Goal: Information Seeking & Learning: Learn about a topic

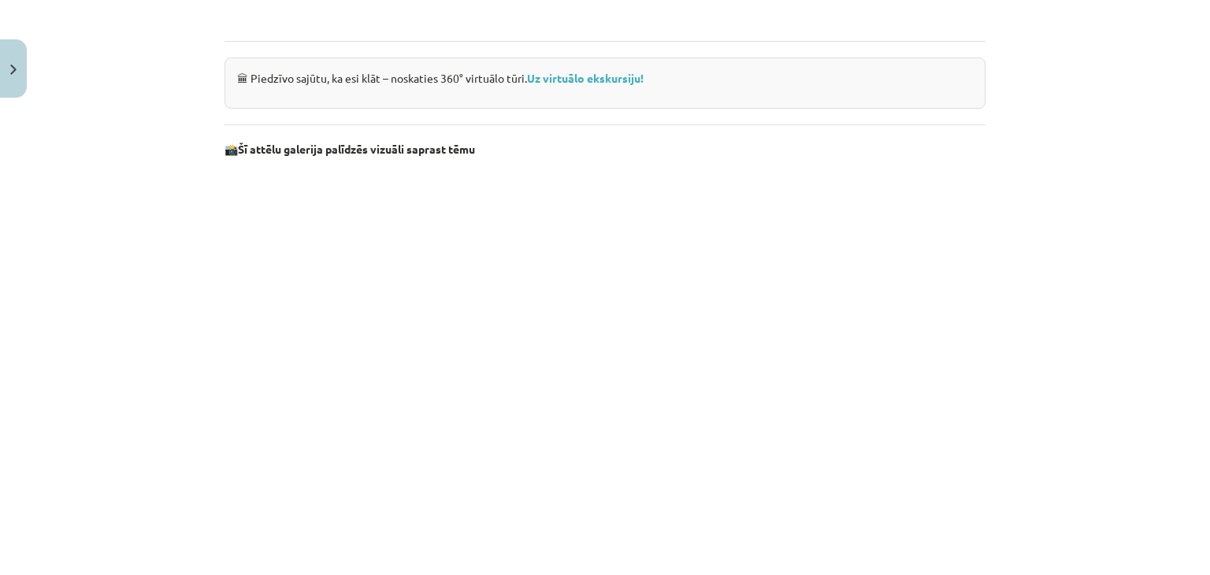
scroll to position [1463, 0]
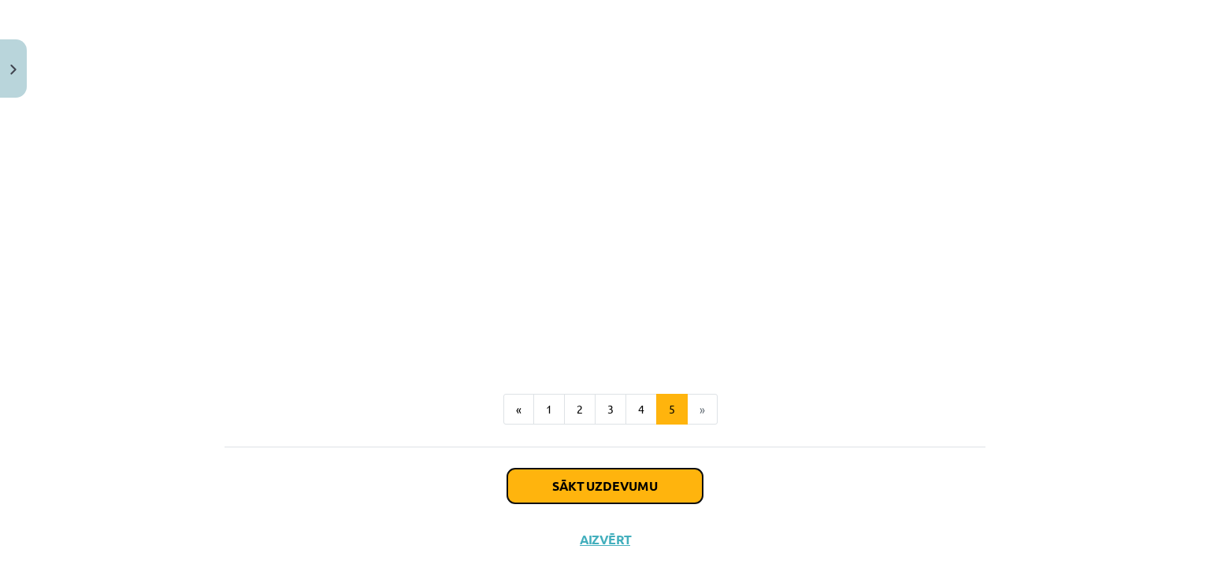
click at [647, 495] on button "Sākt uzdevumu" at bounding box center [604, 486] width 195 height 35
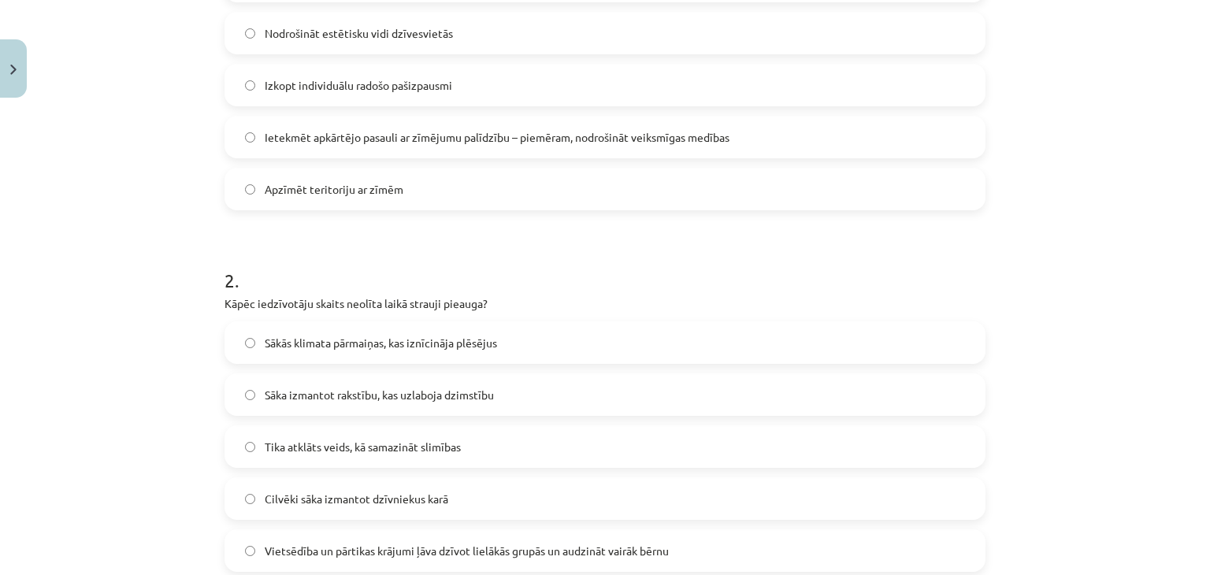
scroll to position [512, 0]
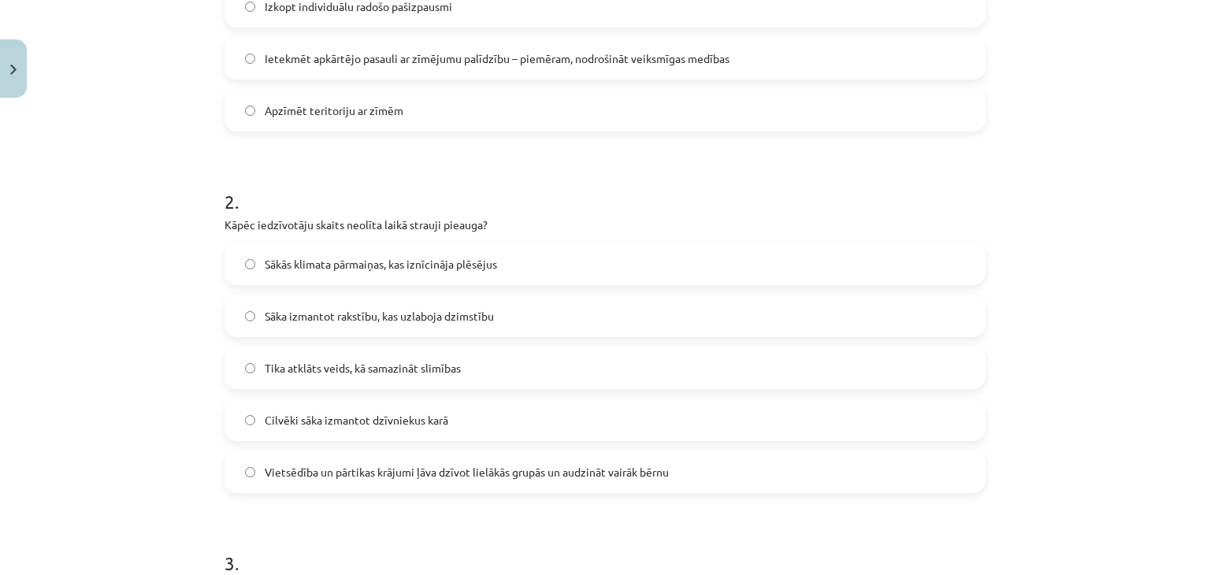
click at [349, 467] on span "Vietsēdība un pārtikas krājumi ļāva dzīvot lielākās grupās un audzināt vairāk b…" at bounding box center [467, 472] width 404 height 17
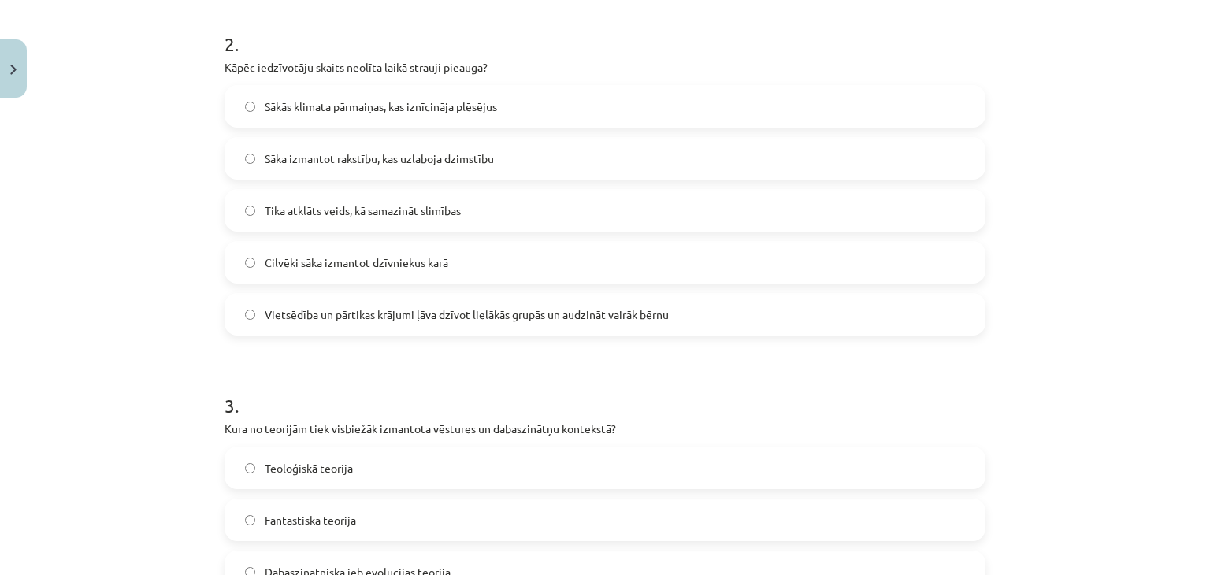
scroll to position [591, 0]
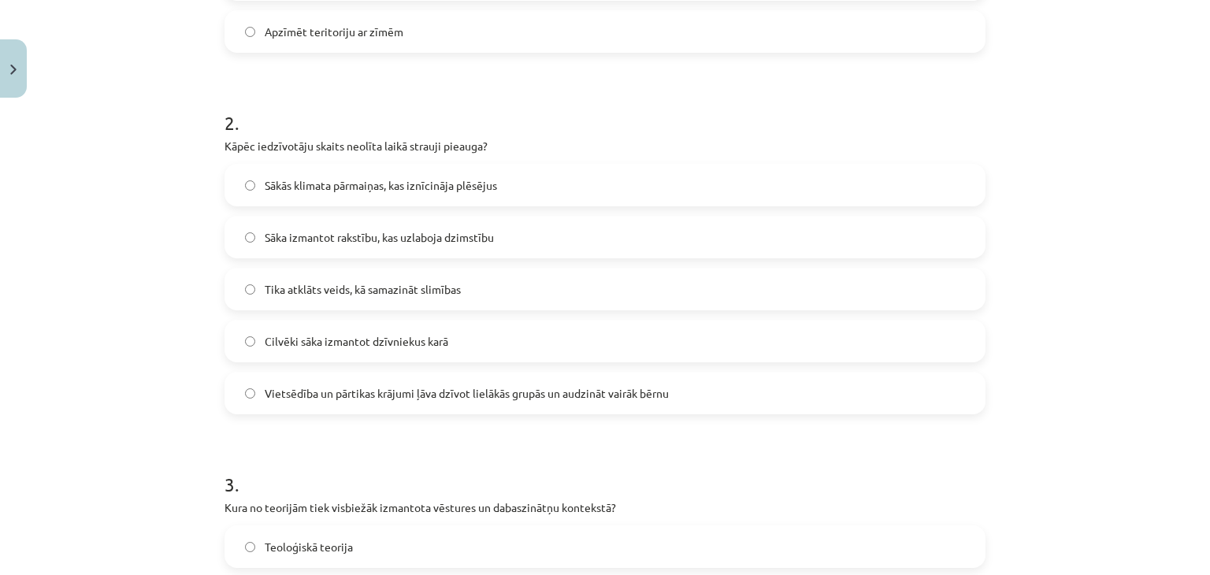
click at [313, 192] on span "Sākās klimata pārmaiņas, kas iznīcināja plēsējus" at bounding box center [381, 185] width 232 height 17
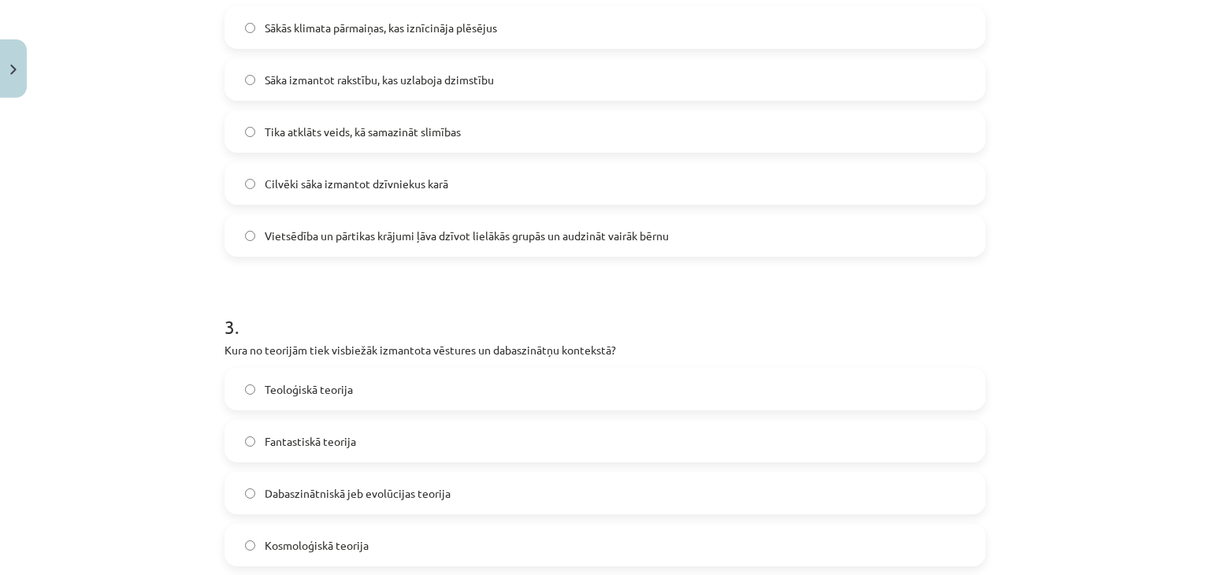
scroll to position [827, 0]
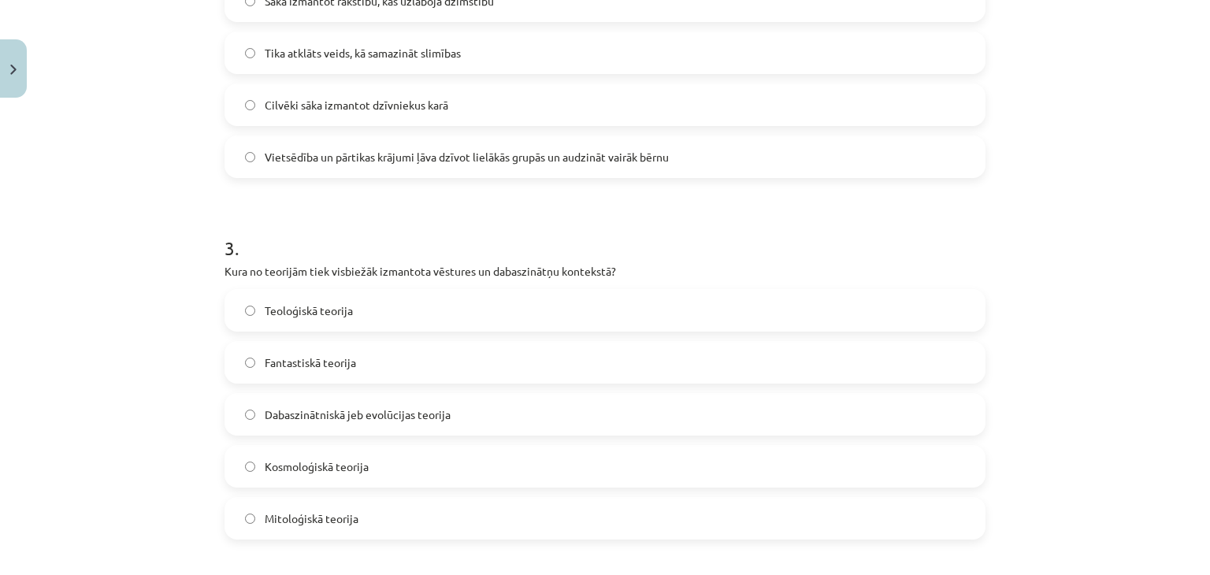
click at [381, 425] on label "Dabaszinātniskā jeb evolūcijas teorija" at bounding box center [605, 414] width 758 height 39
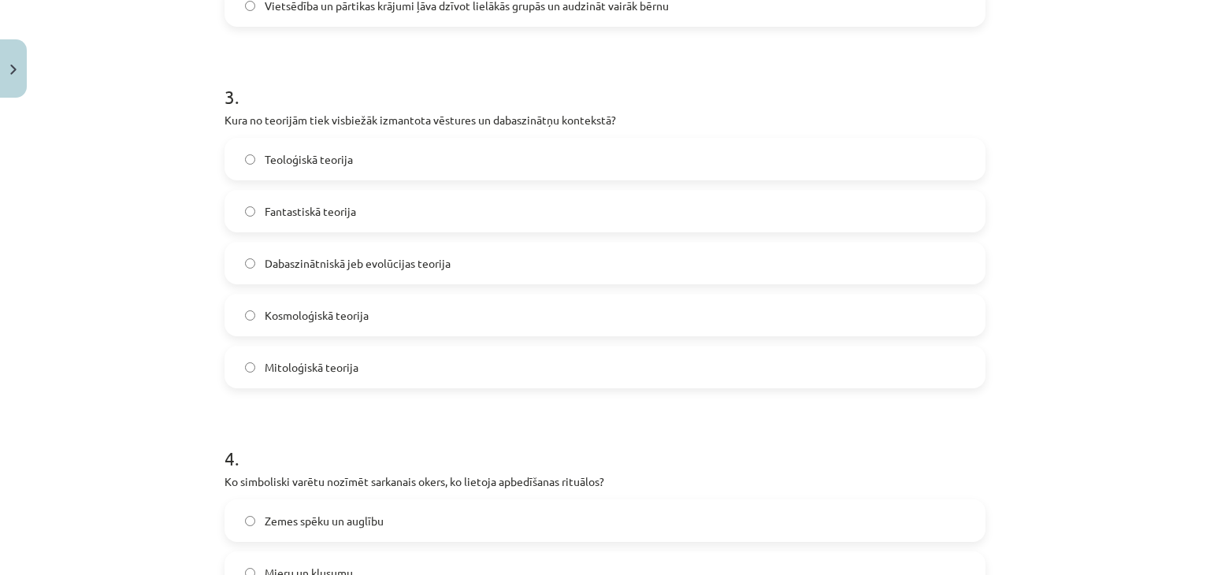
scroll to position [906, 0]
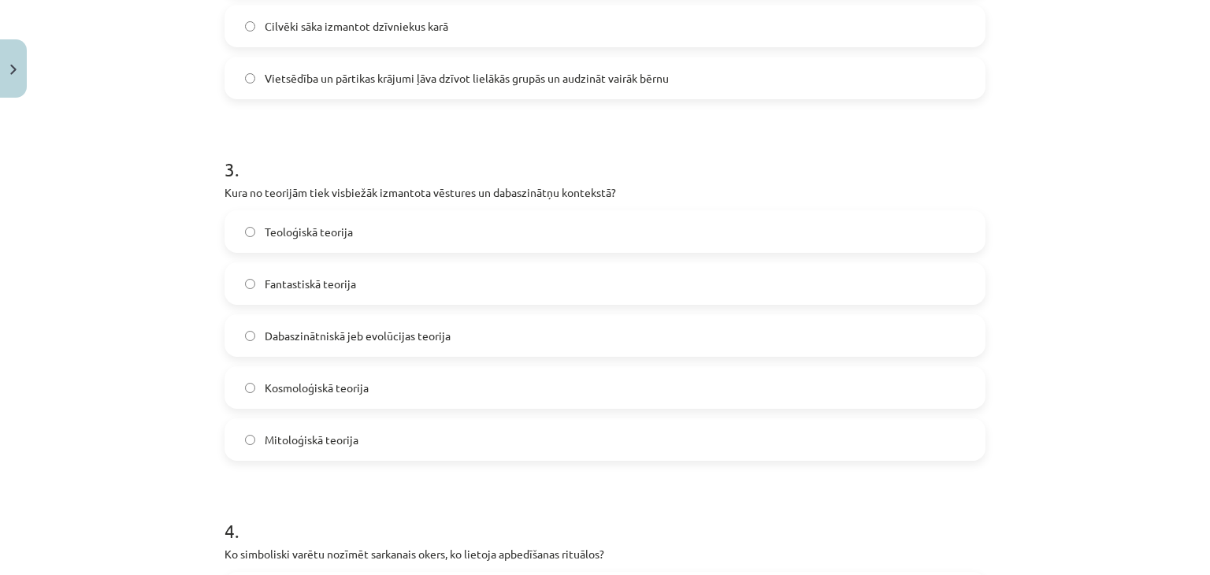
click at [397, 232] on label "Teoloģiskā teorija" at bounding box center [605, 231] width 758 height 39
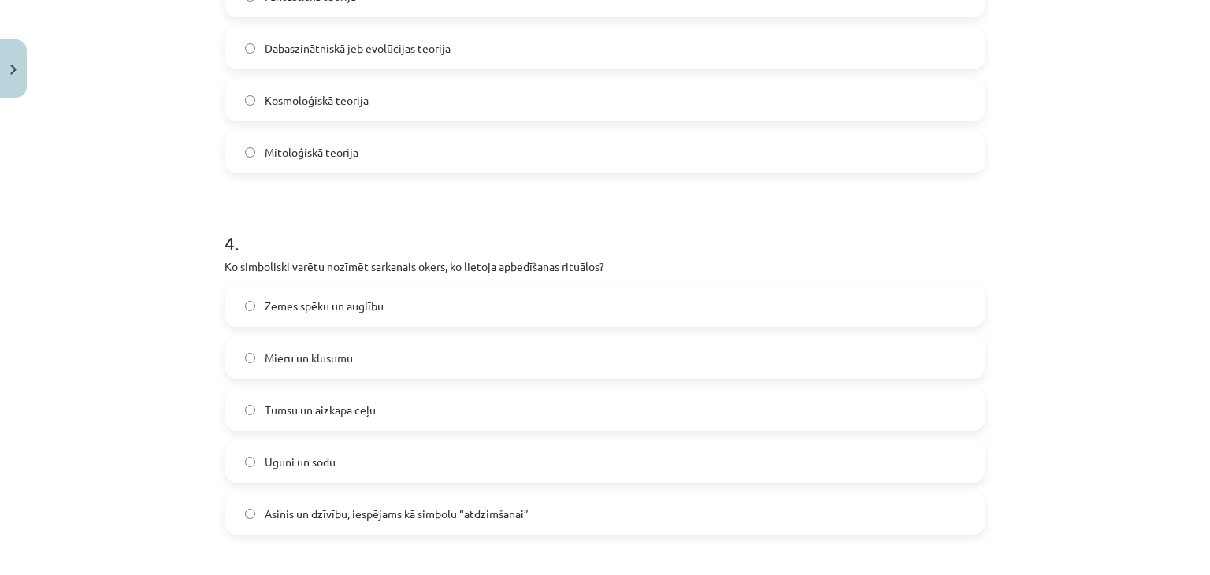
scroll to position [1221, 0]
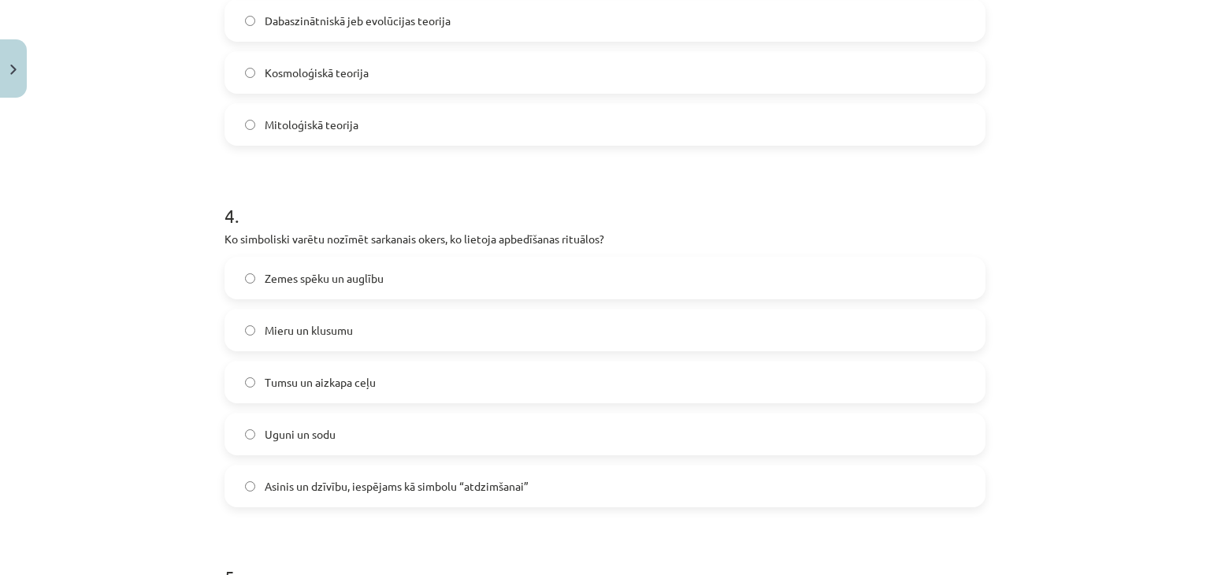
click at [436, 481] on span "Asinis un dzīvību, iespējams kā simbolu “atdzimšanai”" at bounding box center [397, 486] width 264 height 17
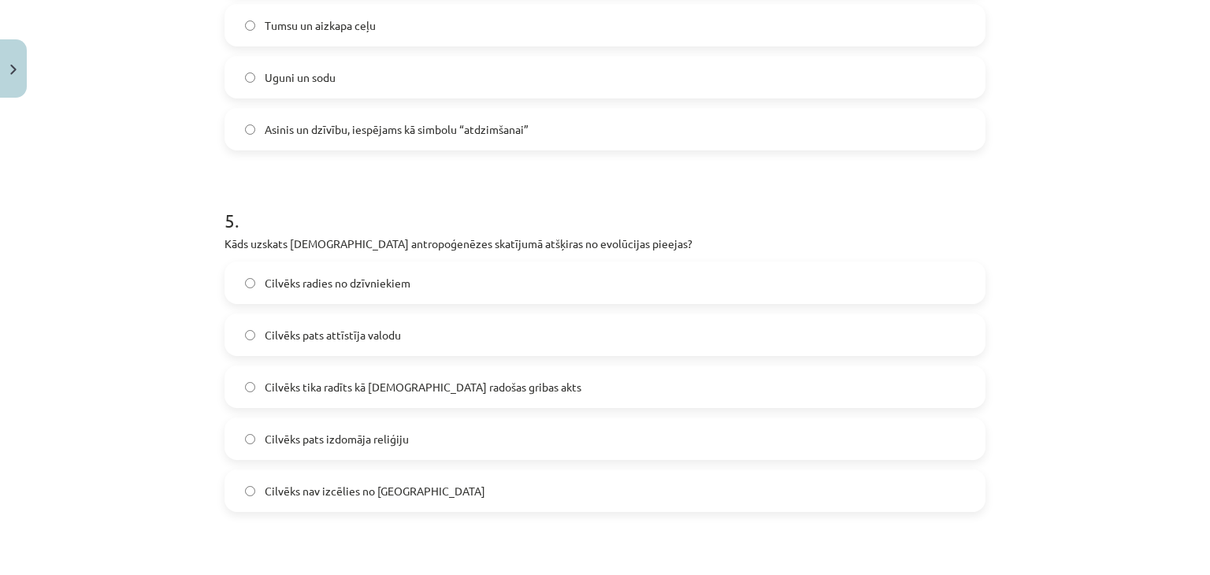
scroll to position [1615, 0]
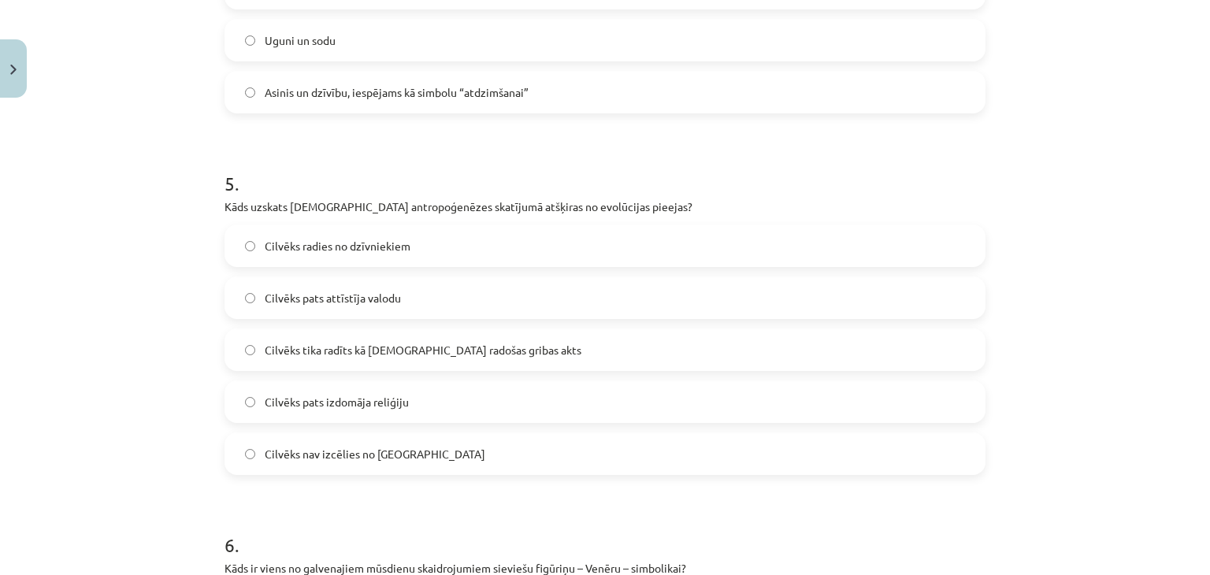
click at [294, 358] on label "Cilvēks tika radīts kā [DEMOGRAPHIC_DATA] radošas gribas akts" at bounding box center [605, 349] width 758 height 39
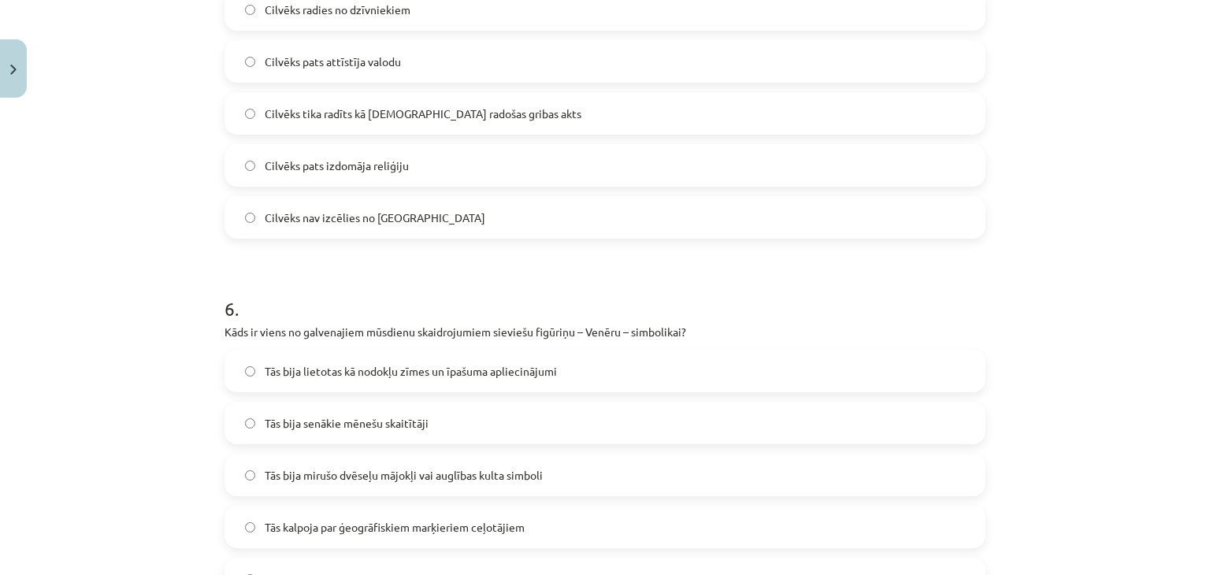
scroll to position [1931, 0]
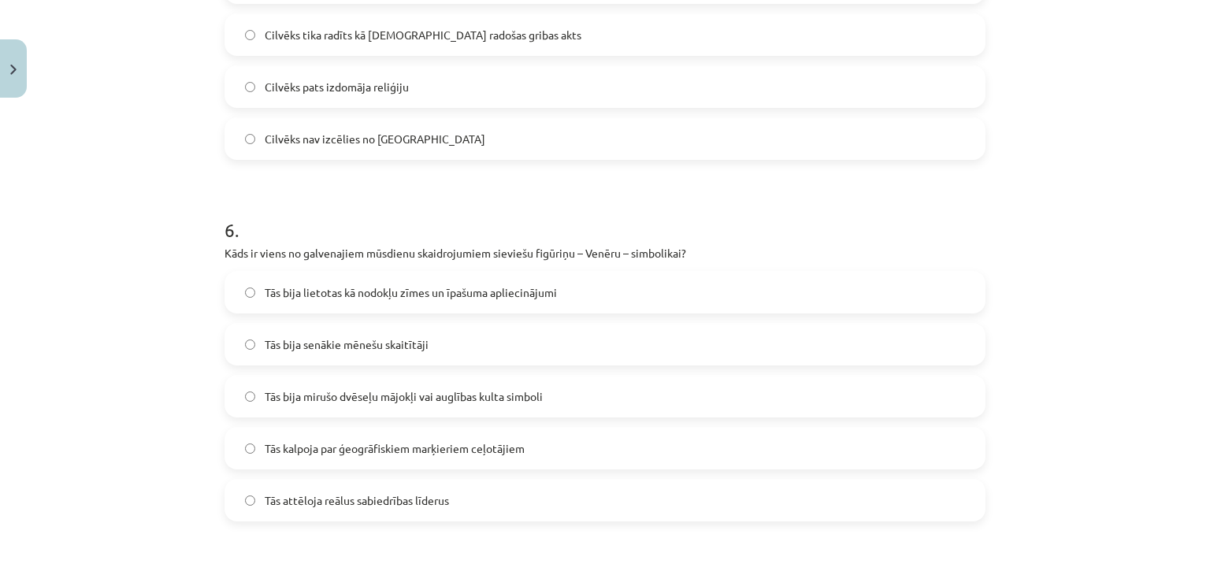
click at [309, 400] on span "Tās bija mirušo dvēseļu mājokļi vai auglības kulta simboli" at bounding box center [404, 396] width 278 height 17
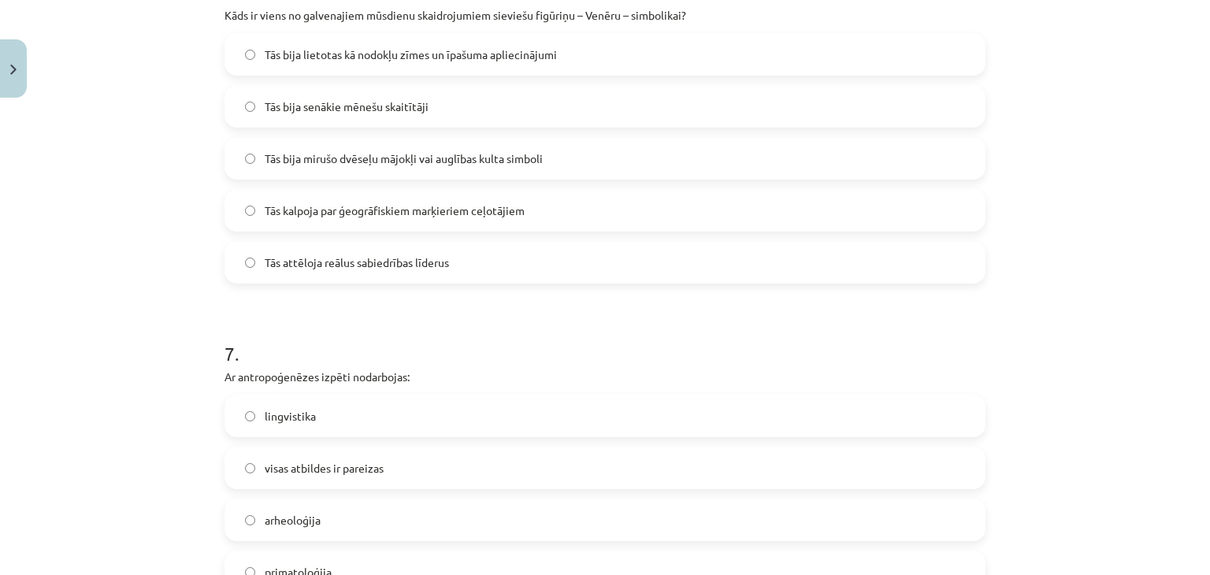
scroll to position [2246, 0]
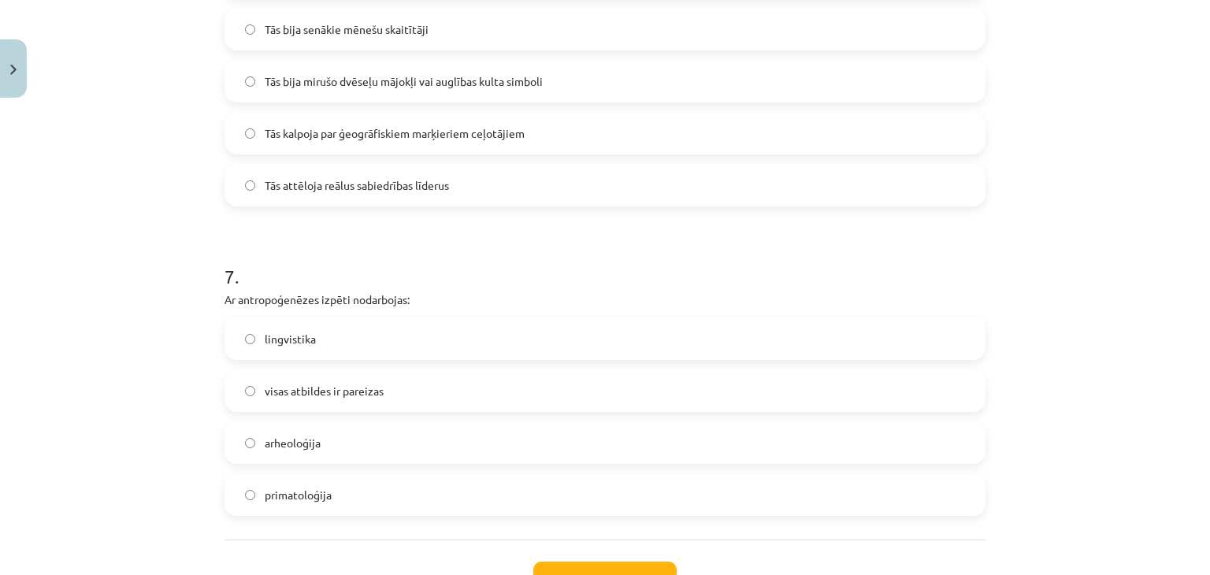
click at [359, 386] on span "visas atbildes ir pareizas" at bounding box center [324, 391] width 119 height 17
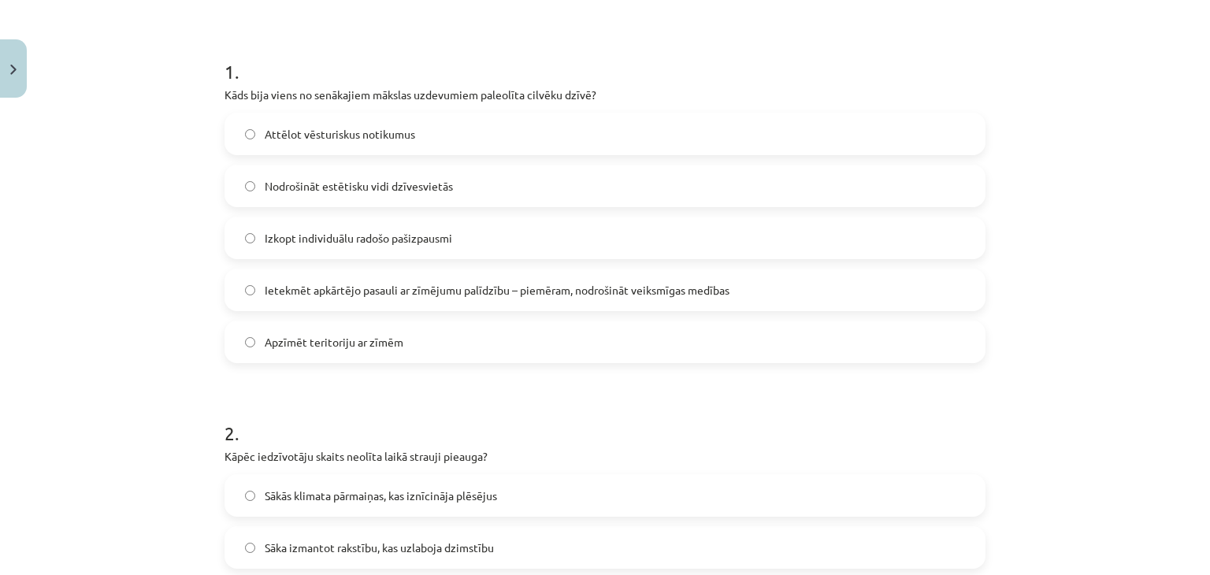
scroll to position [276, 0]
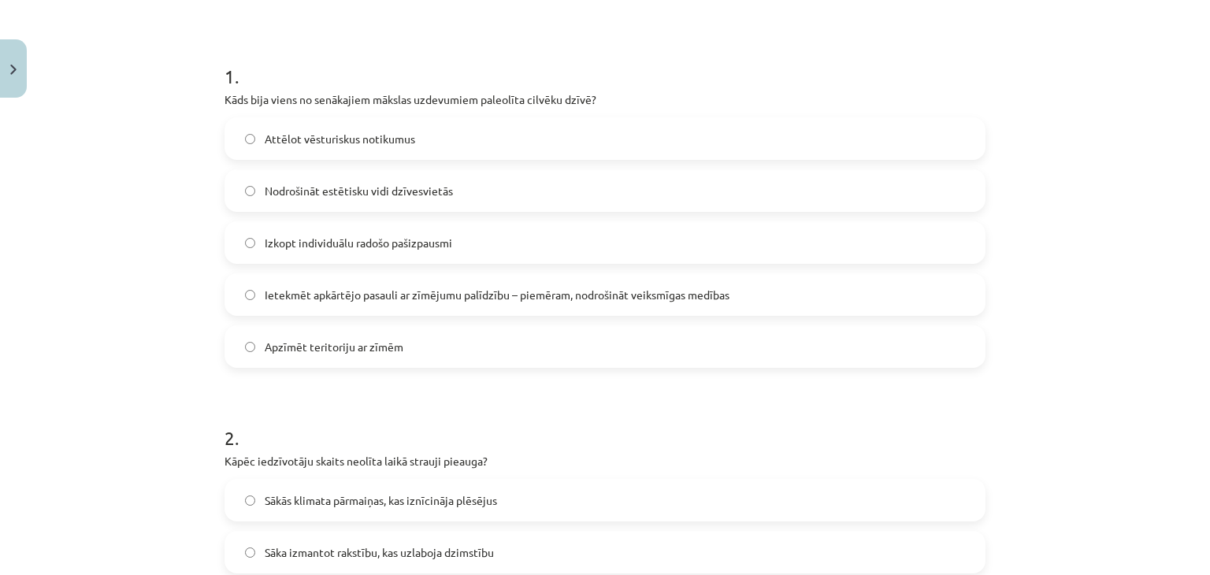
click at [385, 139] on span "Attēlot vēsturiskus notikumus" at bounding box center [340, 139] width 151 height 17
click at [382, 191] on span "Nodrošināt estētisku vidi dzīvesvietās" at bounding box center [359, 191] width 188 height 17
click at [421, 297] on span "Ietekmēt apkārtējo pasauli ar zīmējumu palīdzību – piemēram, nodrošināt veiksmī…" at bounding box center [497, 295] width 465 height 17
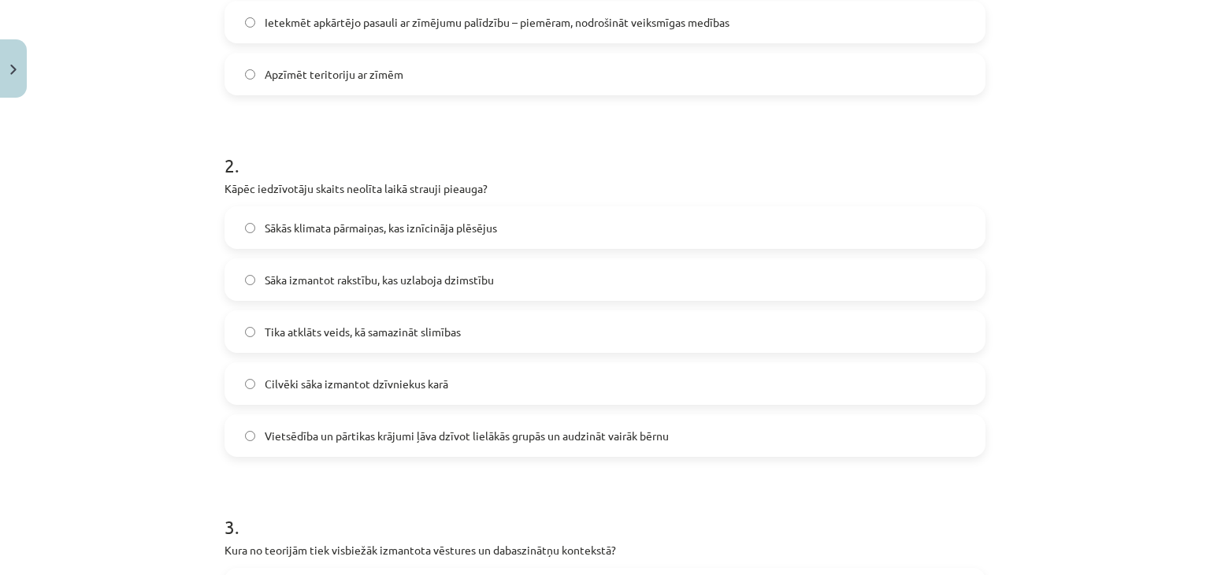
scroll to position [670, 0]
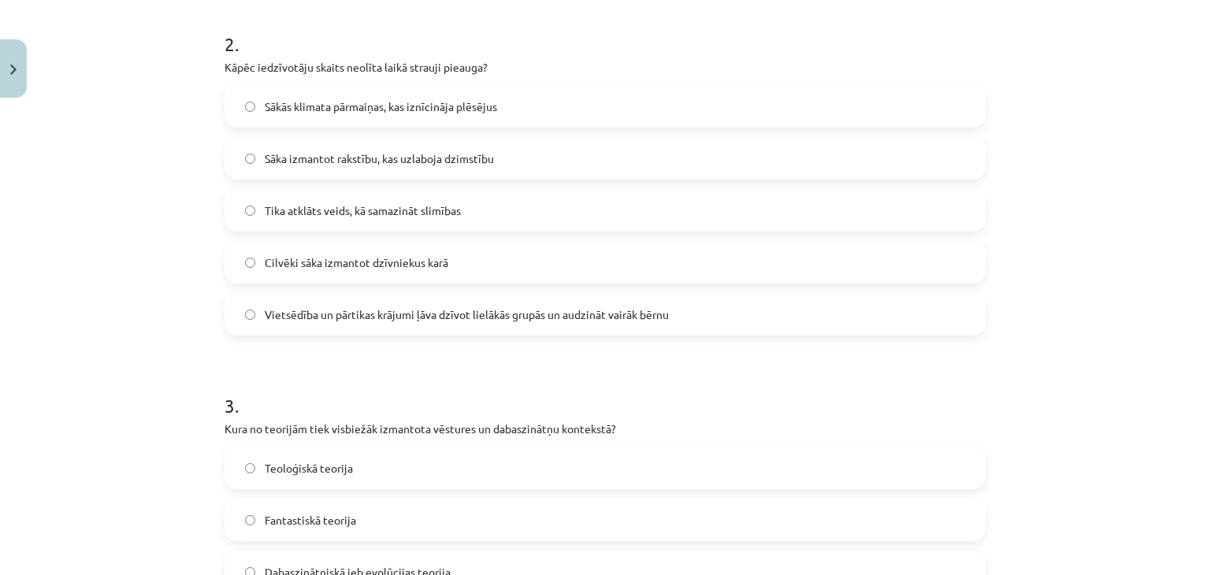
click at [548, 313] on span "Vietsēdība un pārtikas krājumi ļāva dzīvot lielākās grupās un audzināt vairāk b…" at bounding box center [467, 315] width 404 height 17
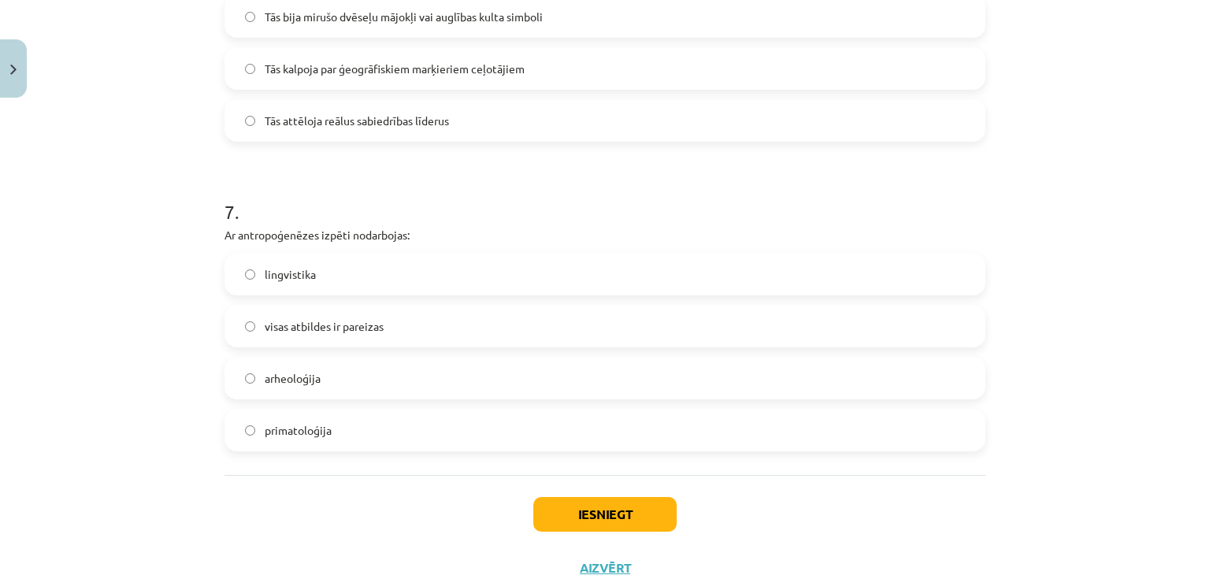
scroll to position [2370, 0]
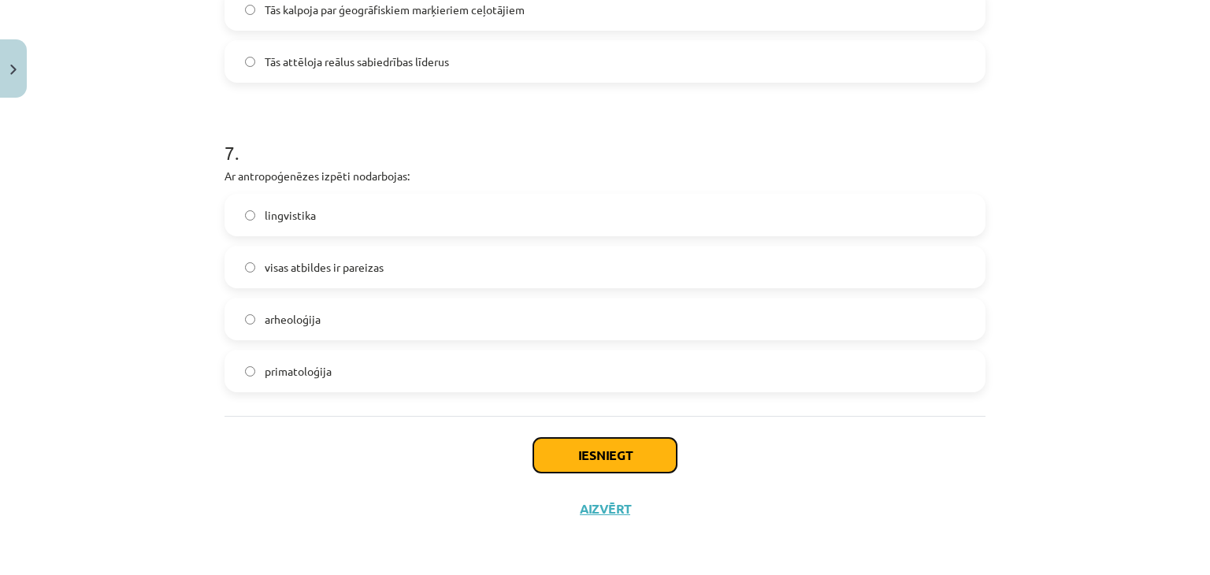
click at [640, 450] on button "Iesniegt" at bounding box center [604, 455] width 143 height 35
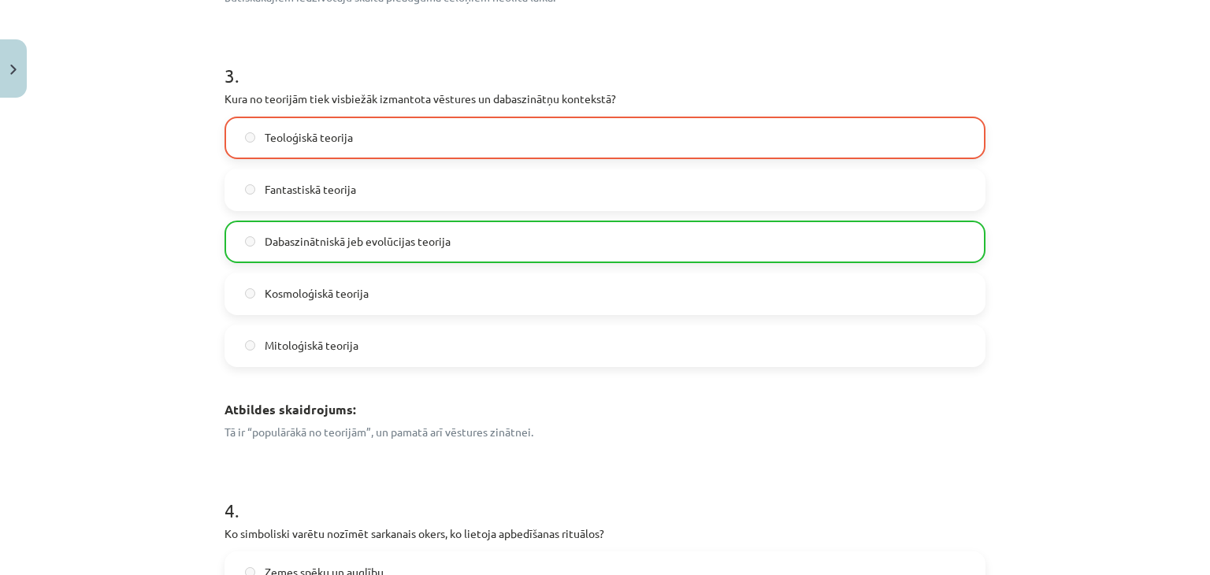
scroll to position [1182, 0]
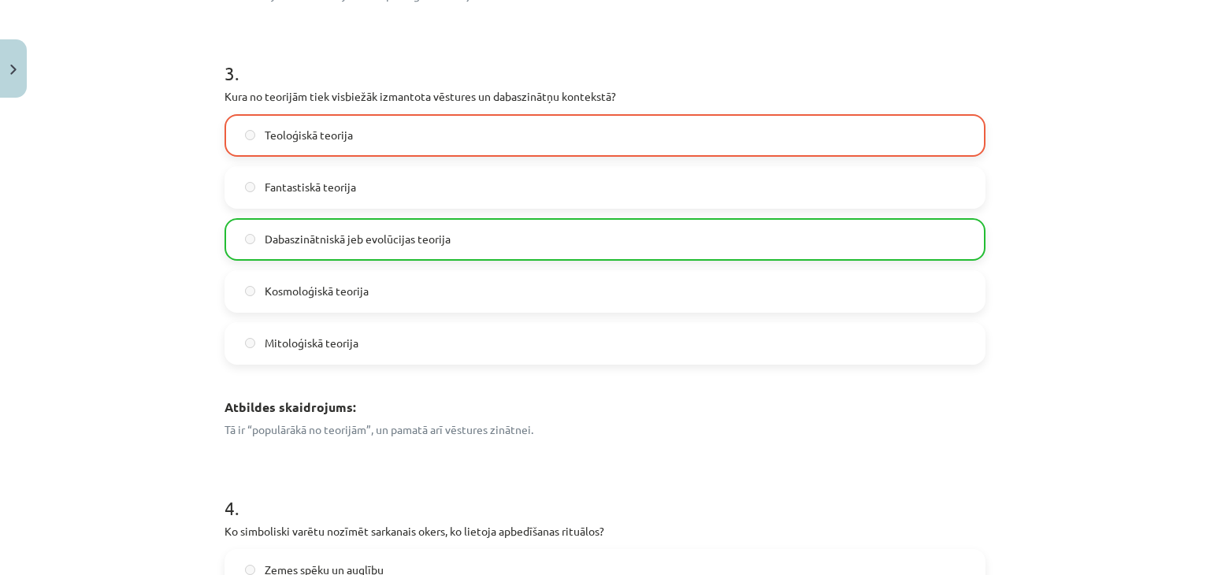
click at [351, 247] on span "Dabaszinātniskā jeb evolūcijas teorija" at bounding box center [358, 239] width 186 height 17
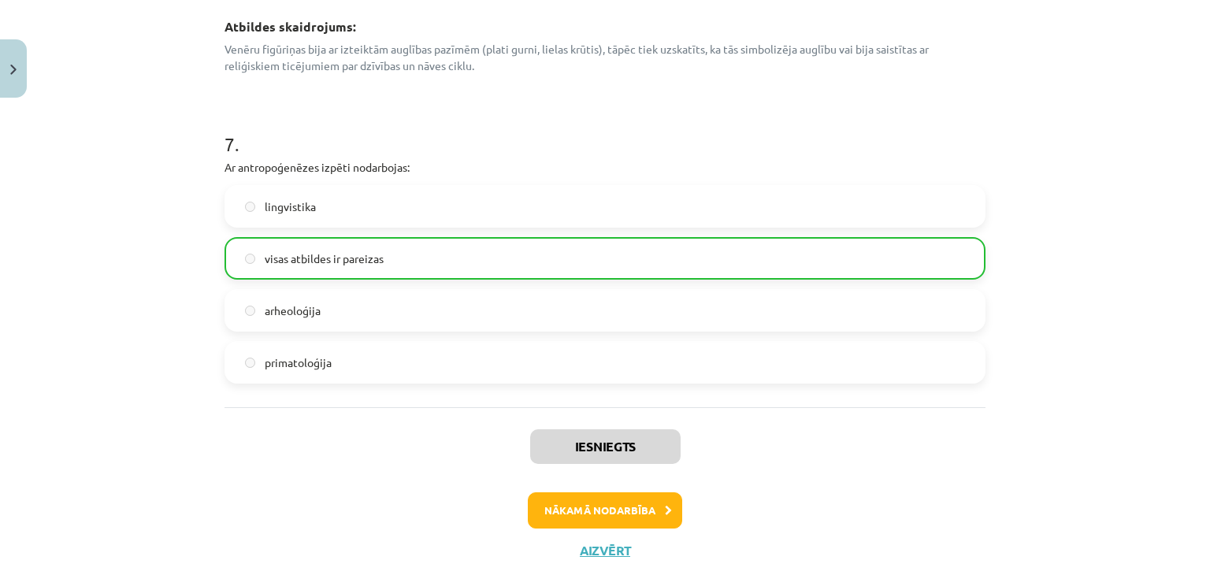
scroll to position [2924, 0]
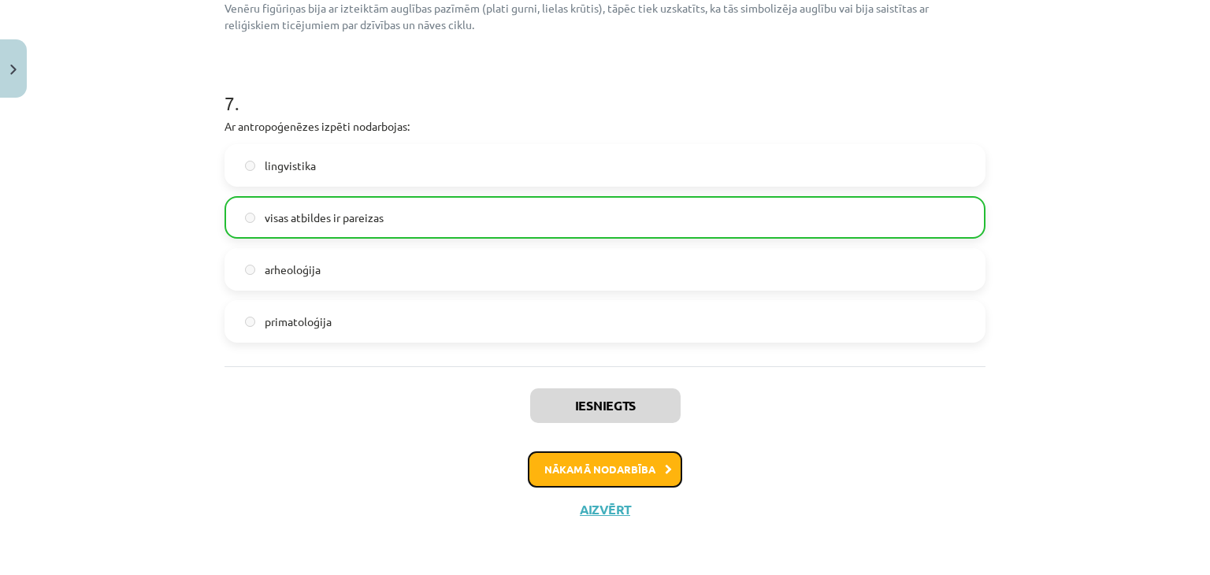
click at [561, 470] on button "Nākamā nodarbība" at bounding box center [605, 470] width 154 height 36
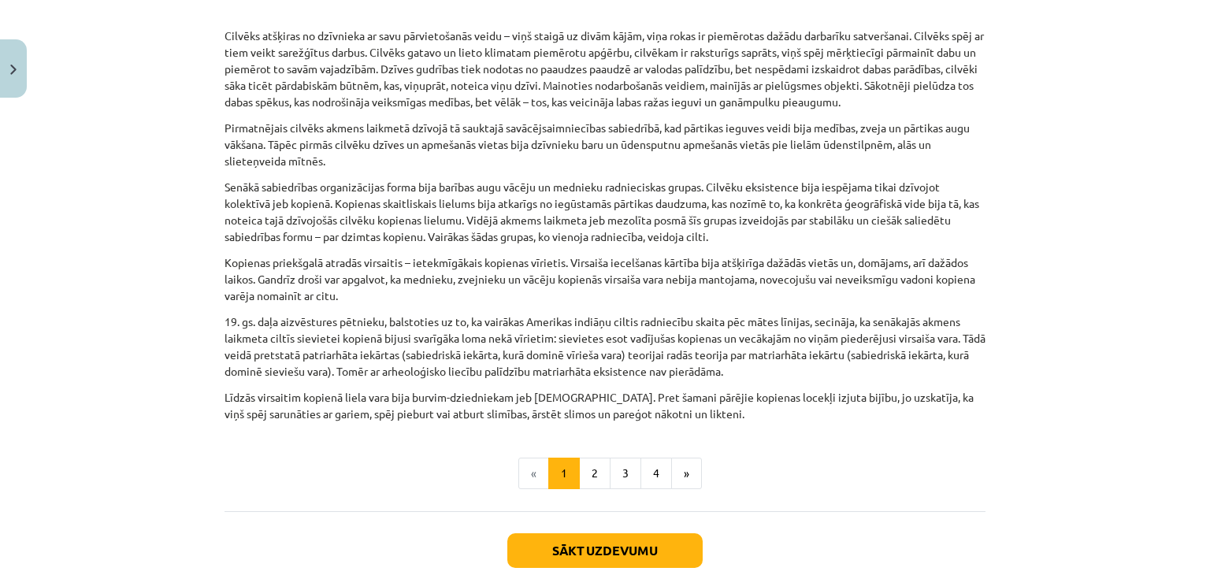
scroll to position [749, 0]
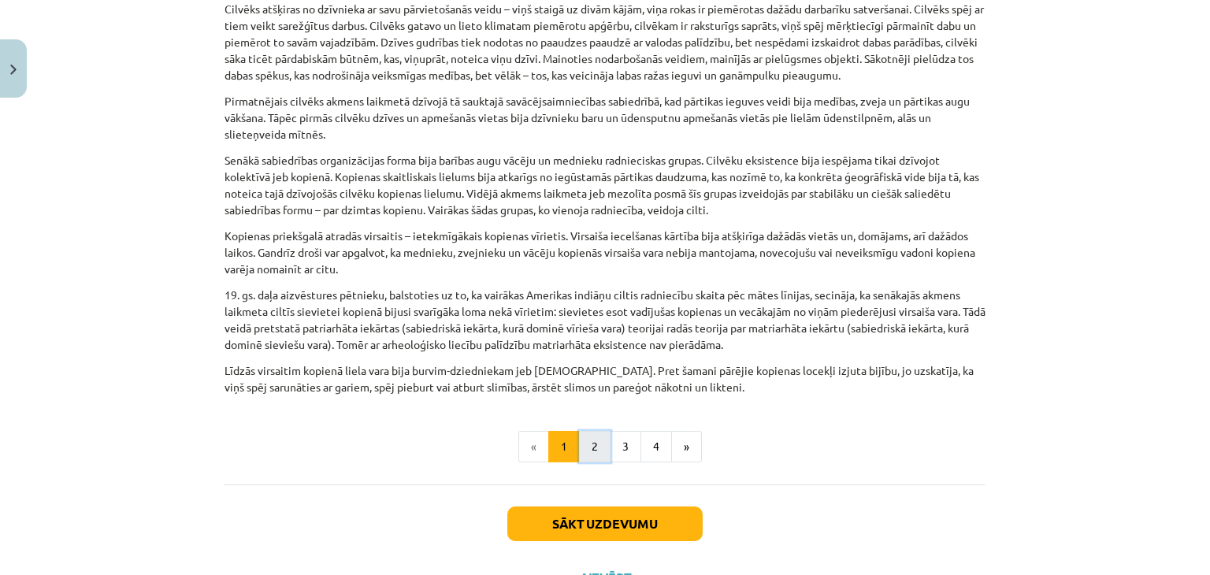
click at [592, 431] on button "2" at bounding box center [595, 447] width 32 height 32
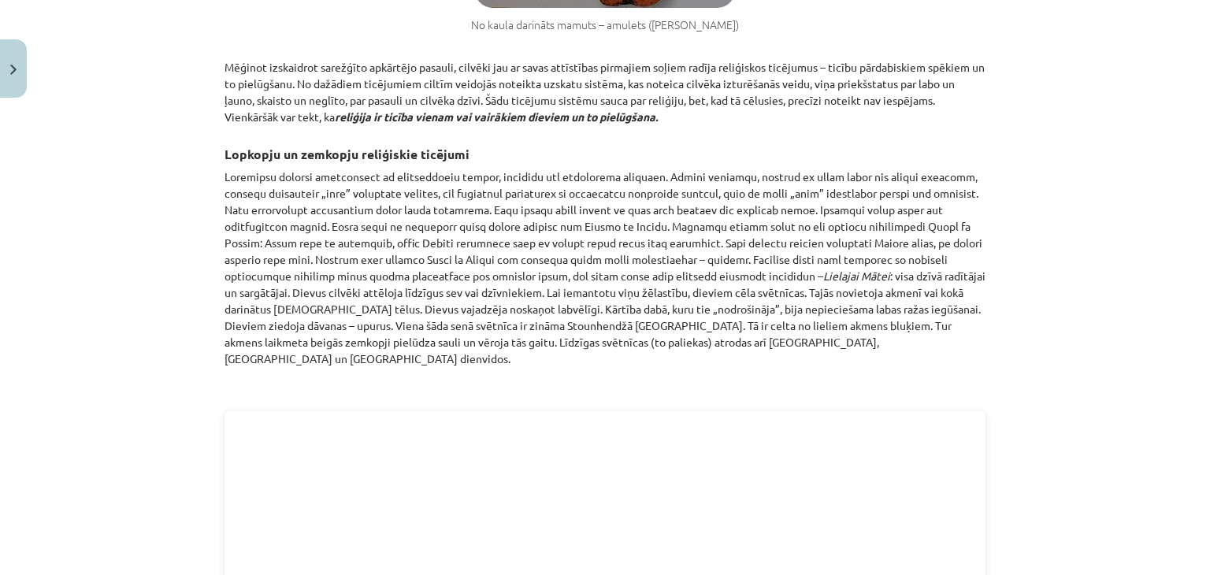
scroll to position [1252, 0]
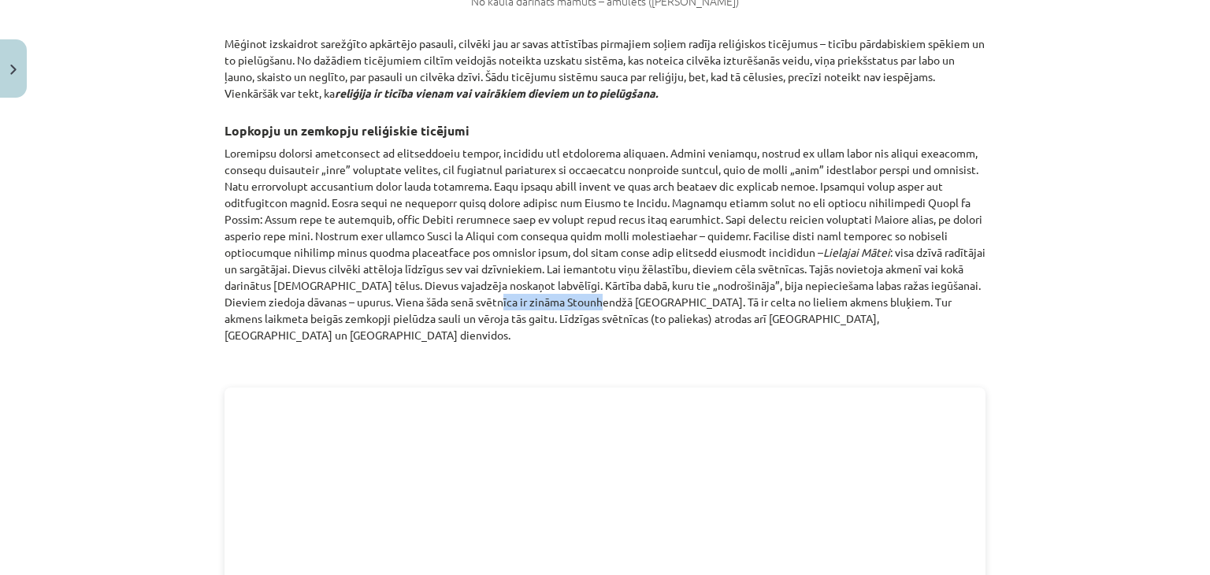
drag, startPoint x: 574, startPoint y: 300, endPoint x: 479, endPoint y: 303, distance: 94.6
click at [479, 303] on p "Lielajai Mātei : visa dzīvā radītājai un sargātājai. Dievus cilvēki attēloja lī…" at bounding box center [605, 244] width 761 height 199
copy p "Stounhendžā [GEOGRAPHIC_DATA]"
click at [609, 299] on p "Lielajai Mātei : visa dzīvā radītājai un sargātājai. Dievus cilvēki attēloja lī…" at bounding box center [605, 244] width 761 height 199
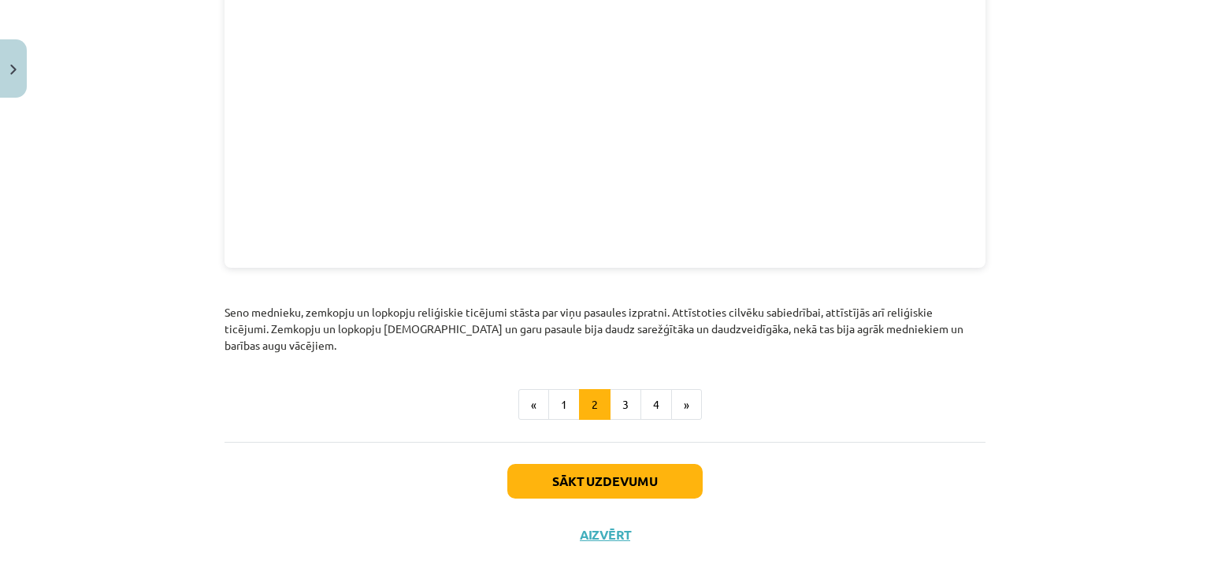
scroll to position [1807, 0]
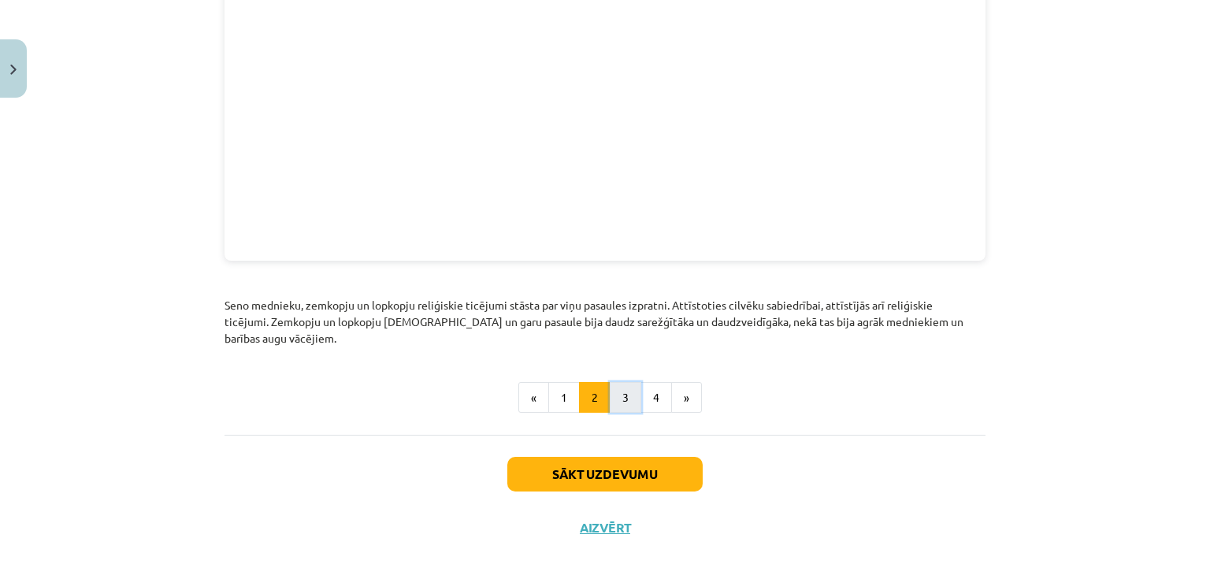
click at [615, 382] on button "3" at bounding box center [626, 398] width 32 height 32
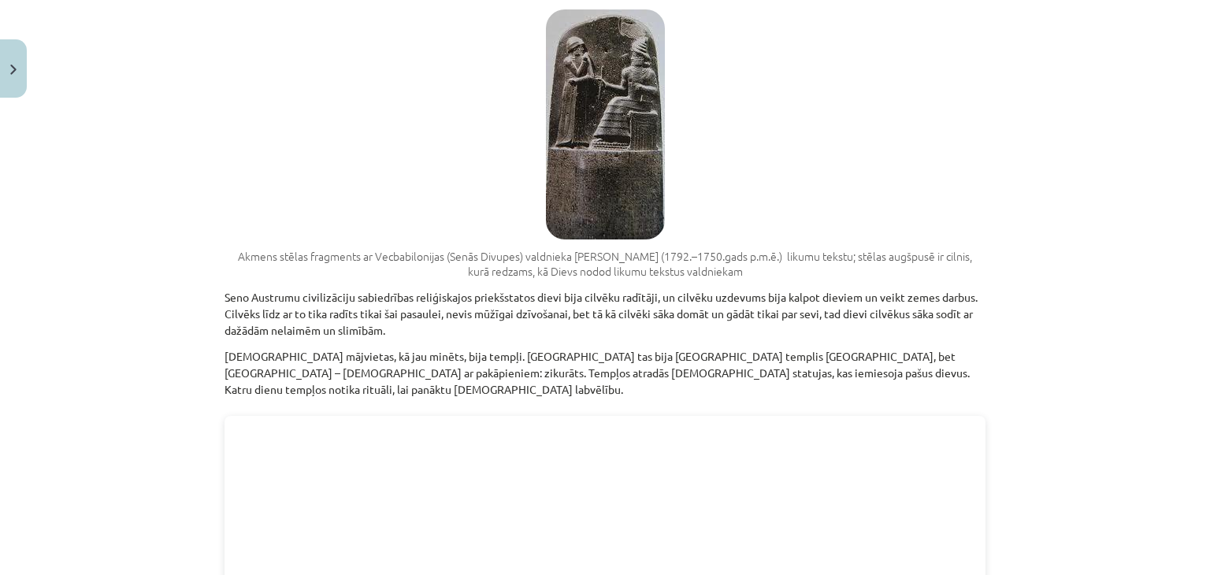
scroll to position [858, 0]
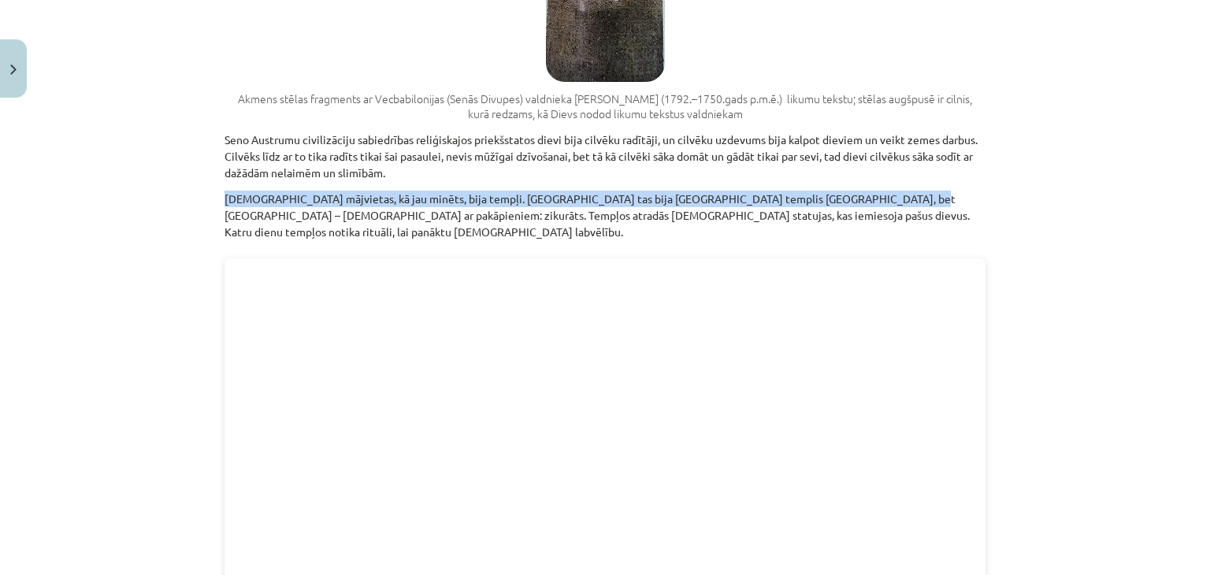
drag, startPoint x: 857, startPoint y: 165, endPoint x: 203, endPoint y: 158, distance: 653.3
click at [203, 158] on div "Mācību tēma: Vēsture i - 10. klases 1. ieskaites mācību materiāls #4 📜 2. daļa.…" at bounding box center [605, 287] width 1210 height 575
copy p "[DEMOGRAPHIC_DATA] mājvietas, kā jau minēts, bija tempļi. [GEOGRAPHIC_DATA] tas…"
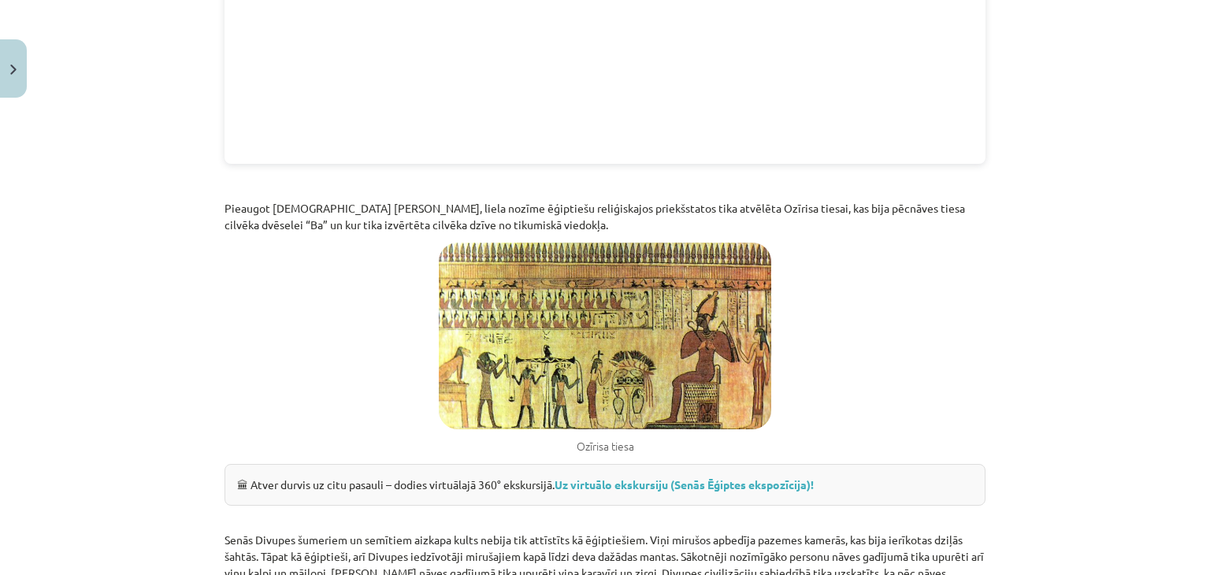
scroll to position [2040, 0]
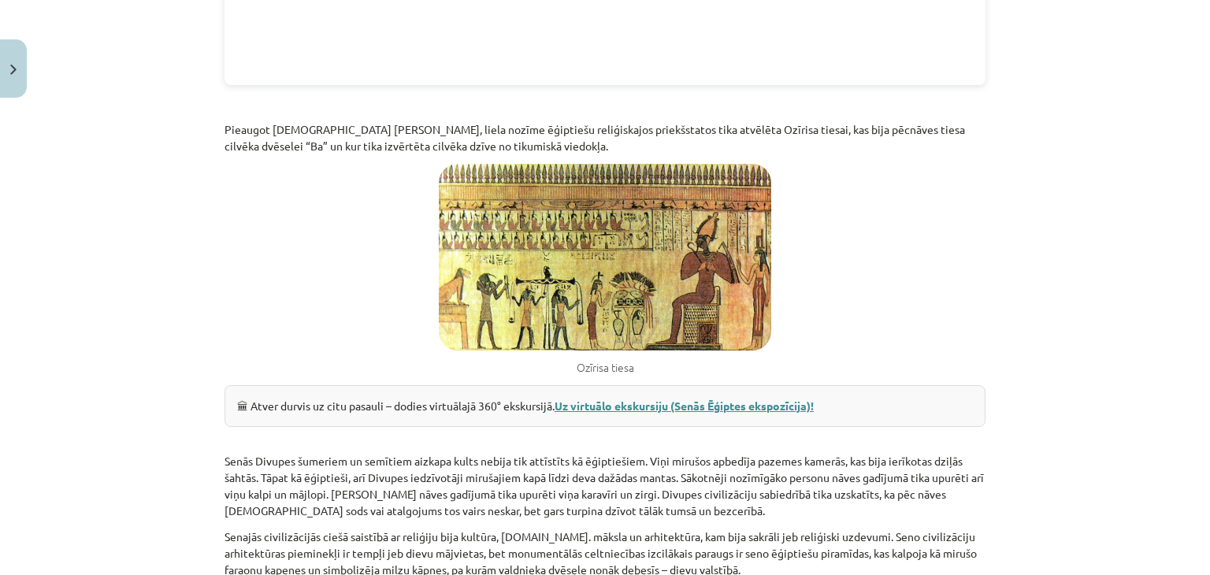
click at [653, 399] on link "Uz virtuālo ekskursiju (Senās Ēģiptes ekspozīcija)!" at bounding box center [684, 406] width 259 height 14
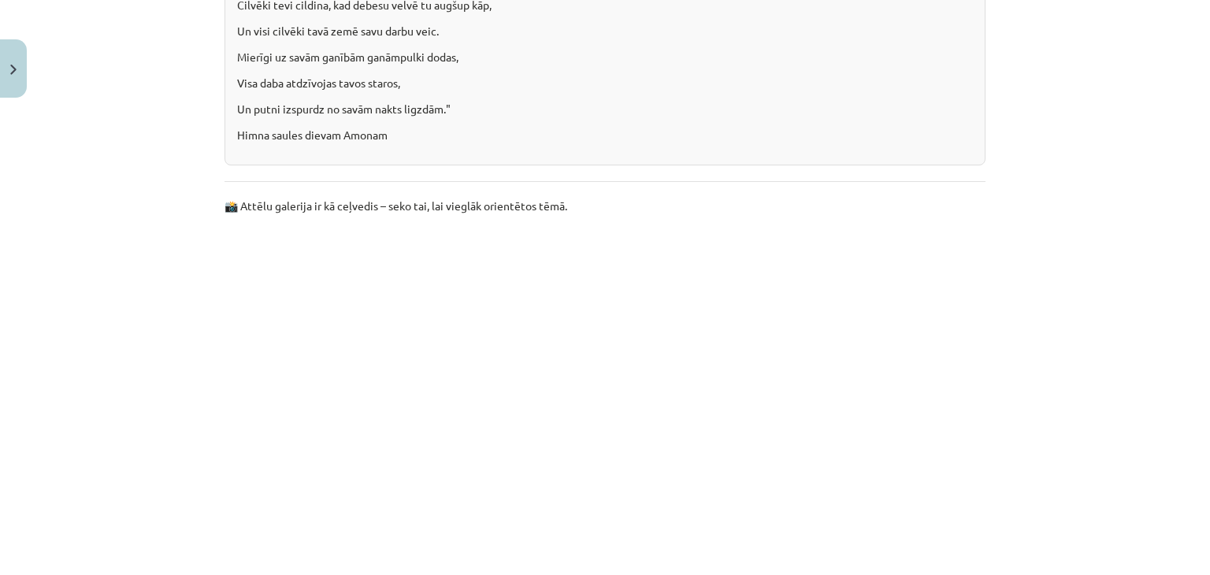
scroll to position [3459, 0]
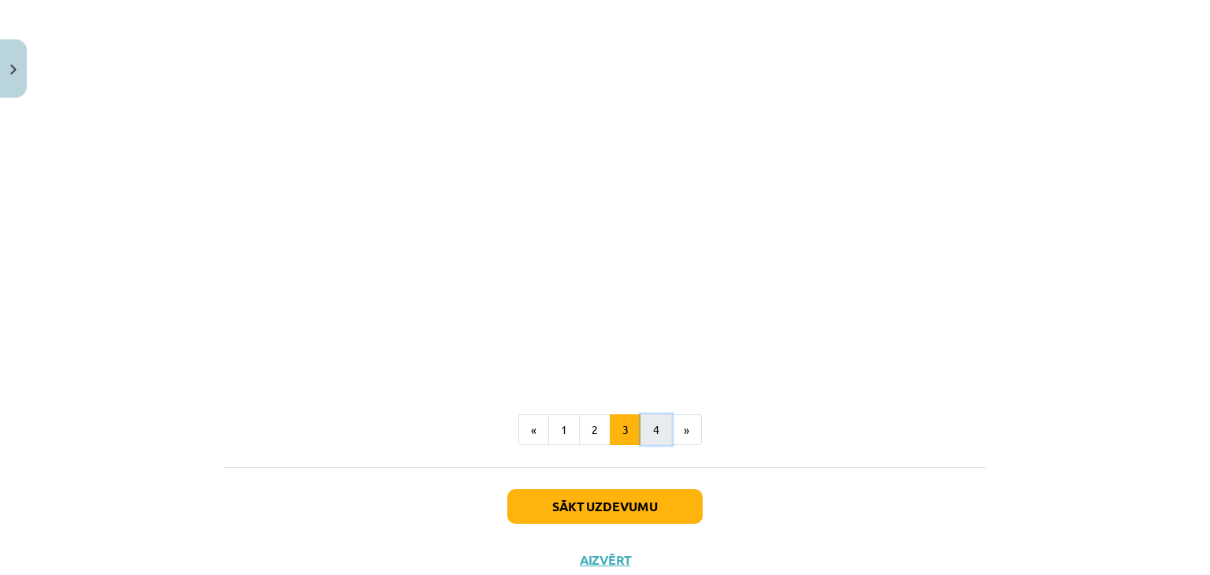
click at [641, 414] on button "4" at bounding box center [657, 430] width 32 height 32
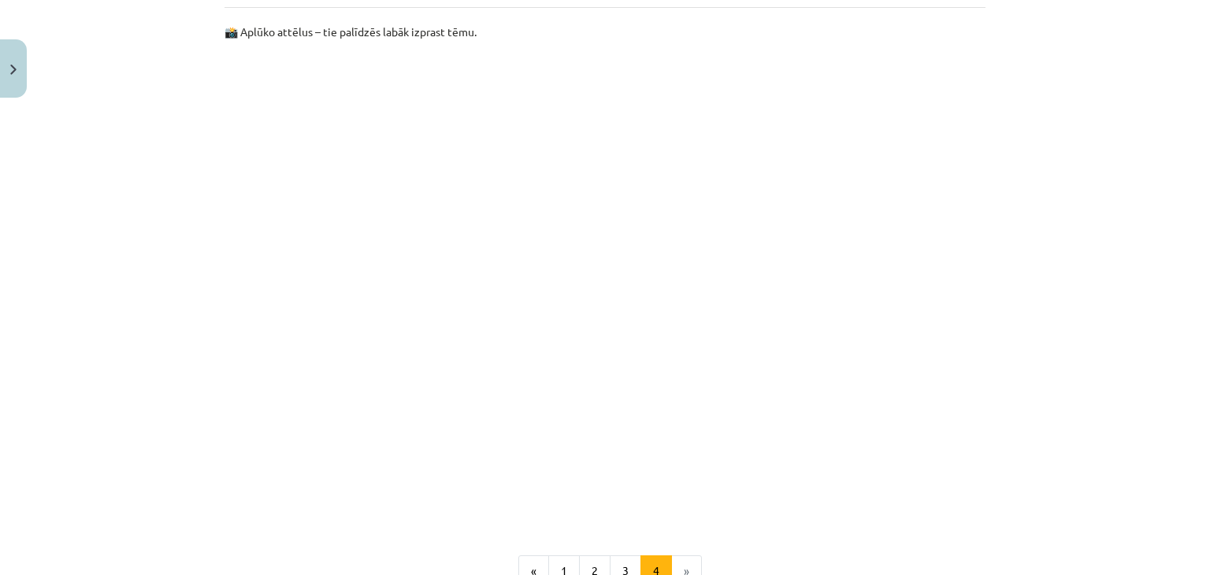
scroll to position [1016, 0]
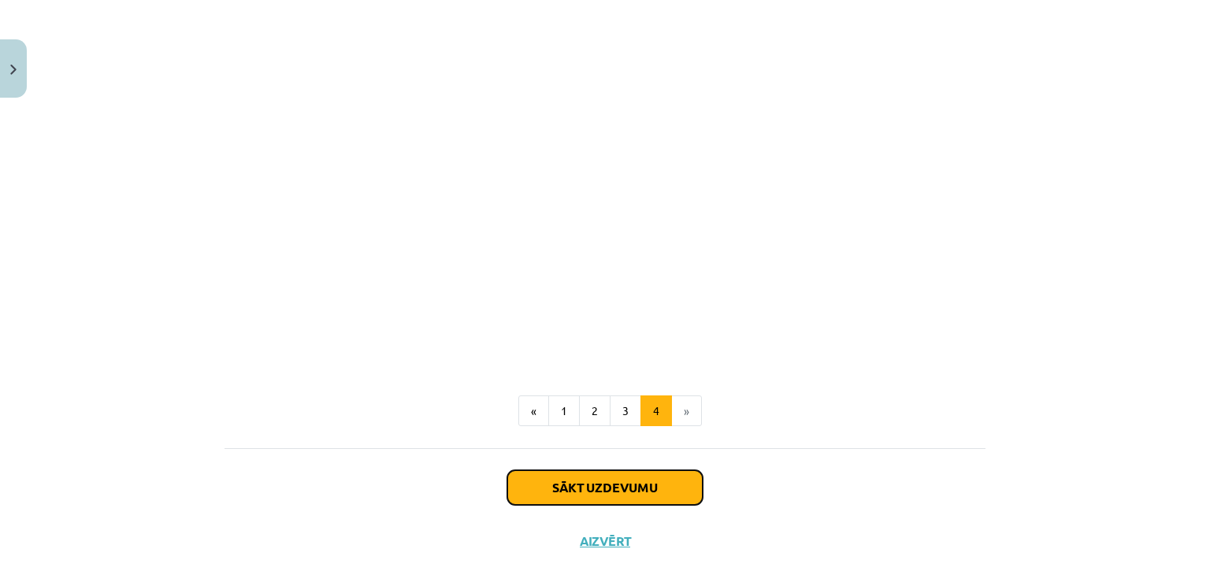
click at [662, 481] on button "Sākt uzdevumu" at bounding box center [604, 487] width 195 height 35
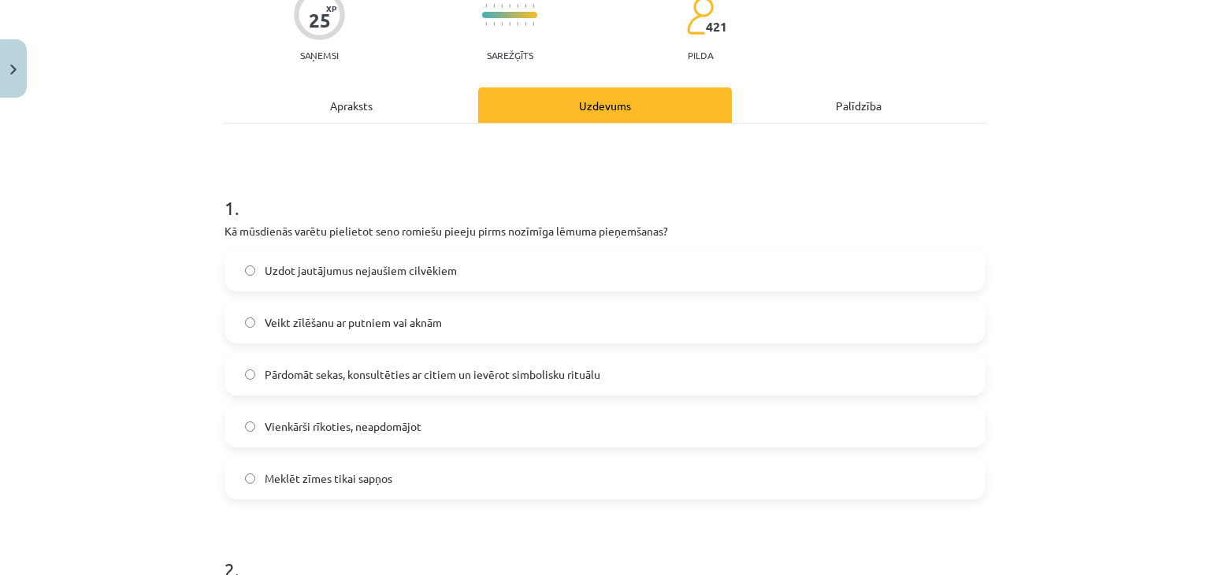
scroll to position [197, 0]
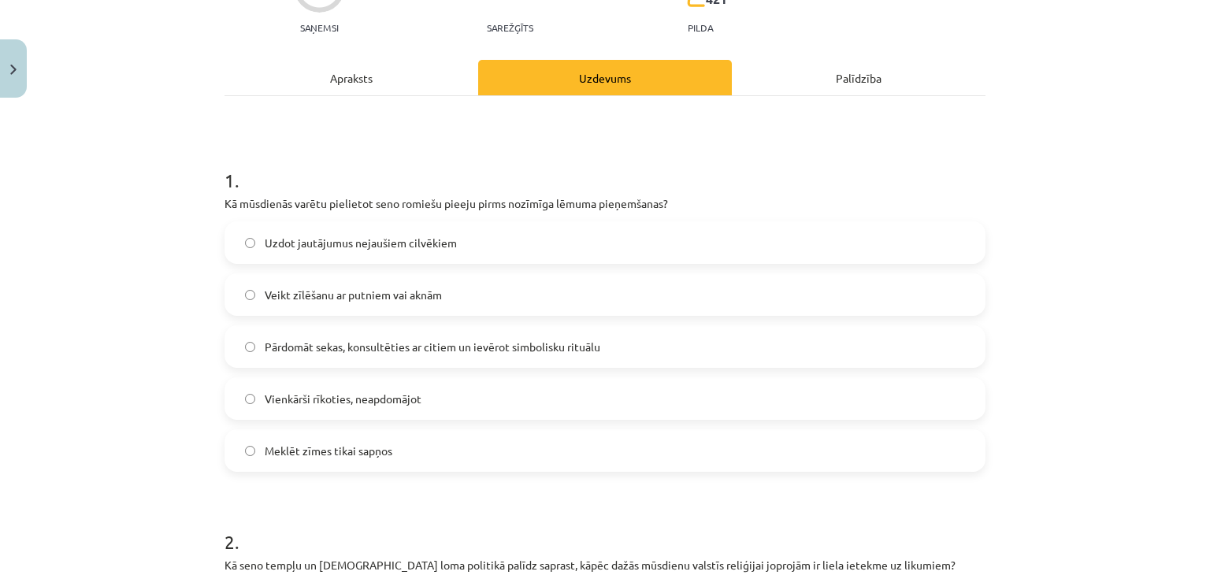
click at [378, 452] on span "Meklēt zīmes tikai sapņos" at bounding box center [329, 451] width 128 height 17
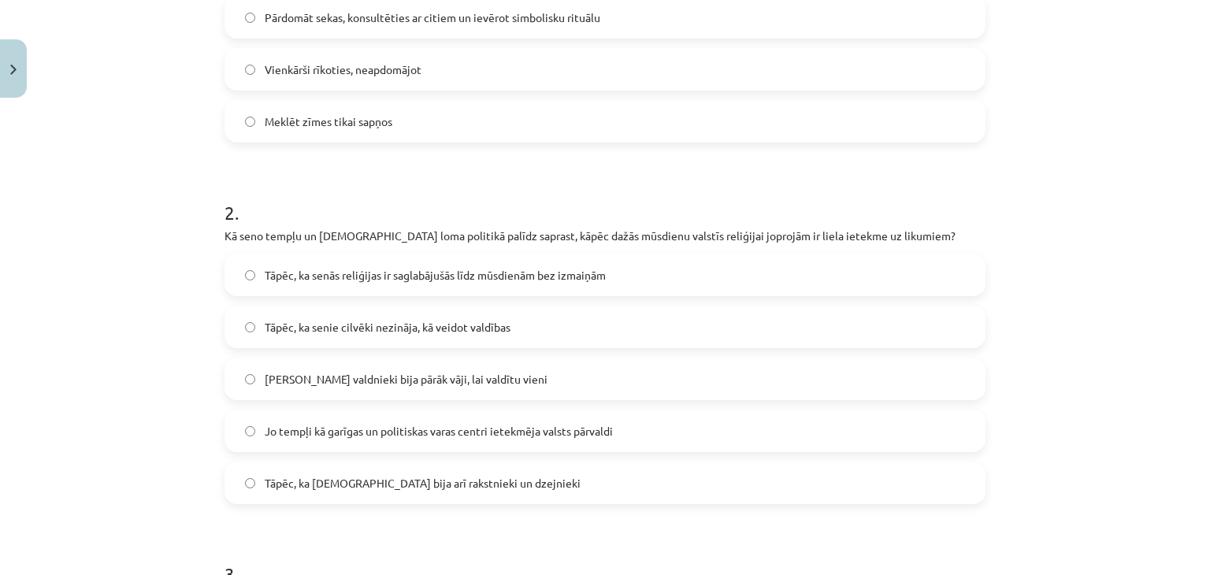
scroll to position [552, 0]
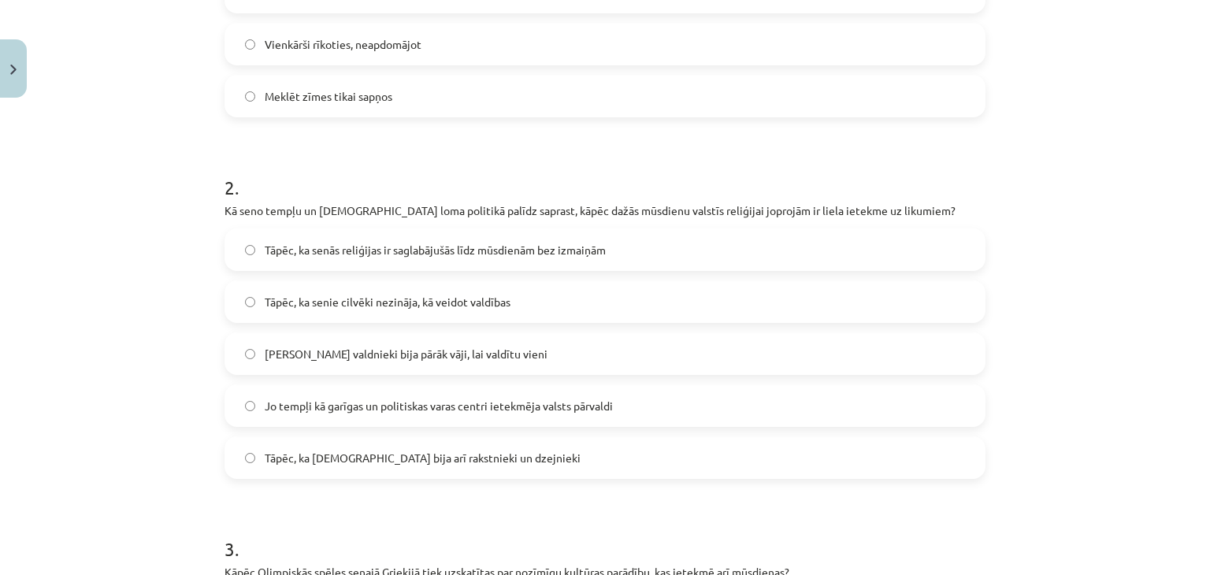
click at [552, 407] on span "Jo tempļi kā garīgas un politiskas varas centri ietekmēja valsts pārvaldi" at bounding box center [439, 406] width 348 height 17
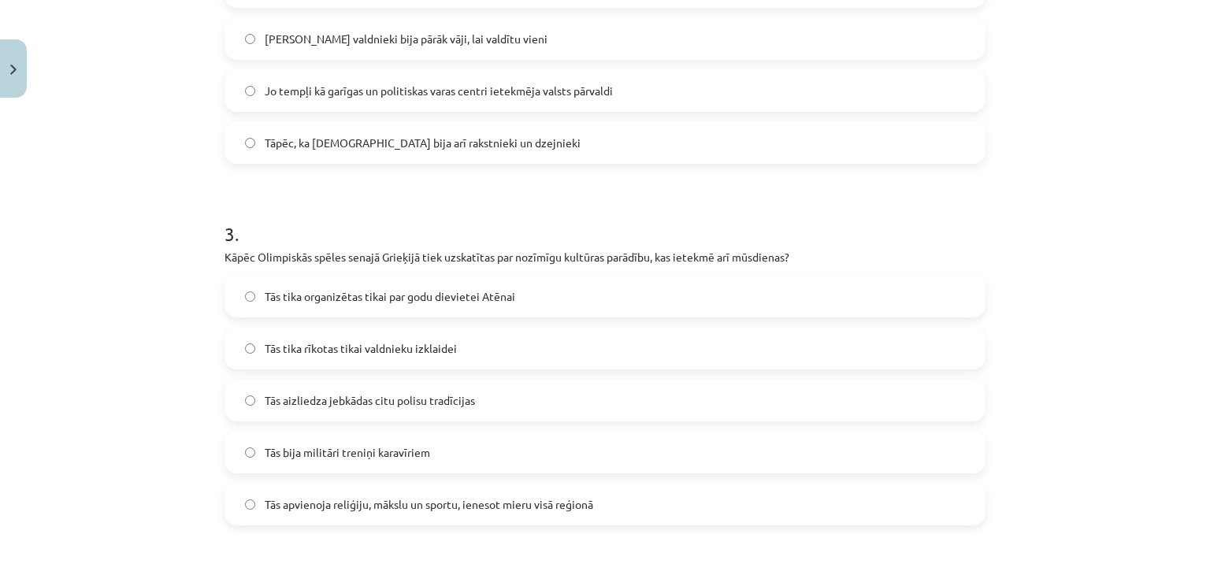
scroll to position [946, 0]
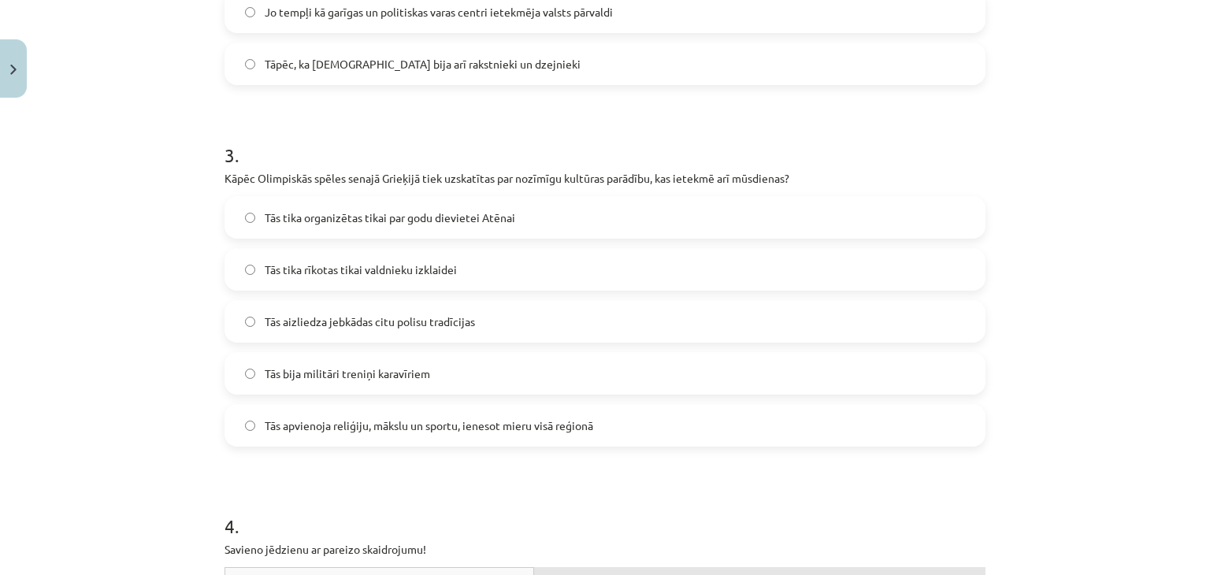
click at [467, 427] on span "Tās apvienoja reliģiju, mākslu un sportu, ienesot mieru visā reģionā" at bounding box center [429, 426] width 329 height 17
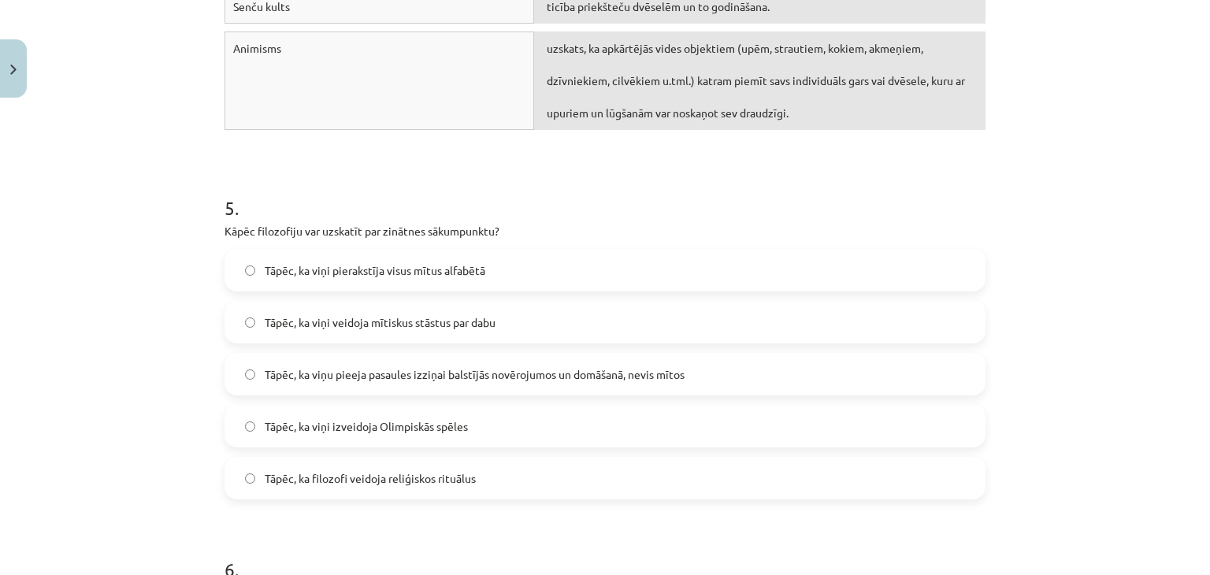
scroll to position [1655, 0]
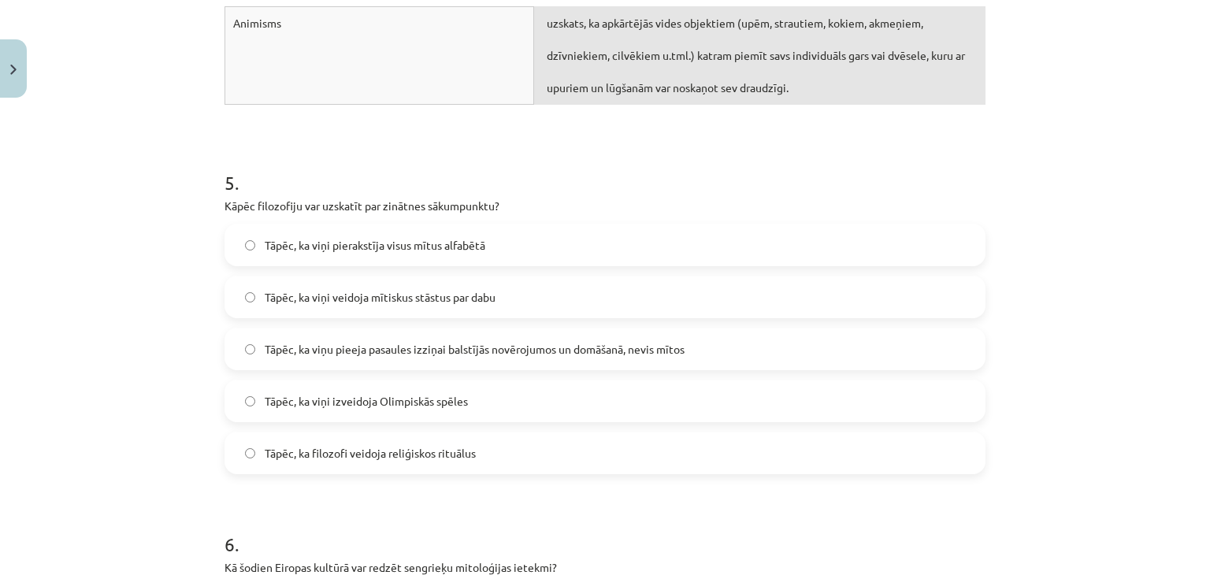
click at [427, 348] on span "Tāpēc, ka viņu pieeja pasaules izziņai balstījās novērojumos un domāšanā, nevis…" at bounding box center [475, 349] width 420 height 17
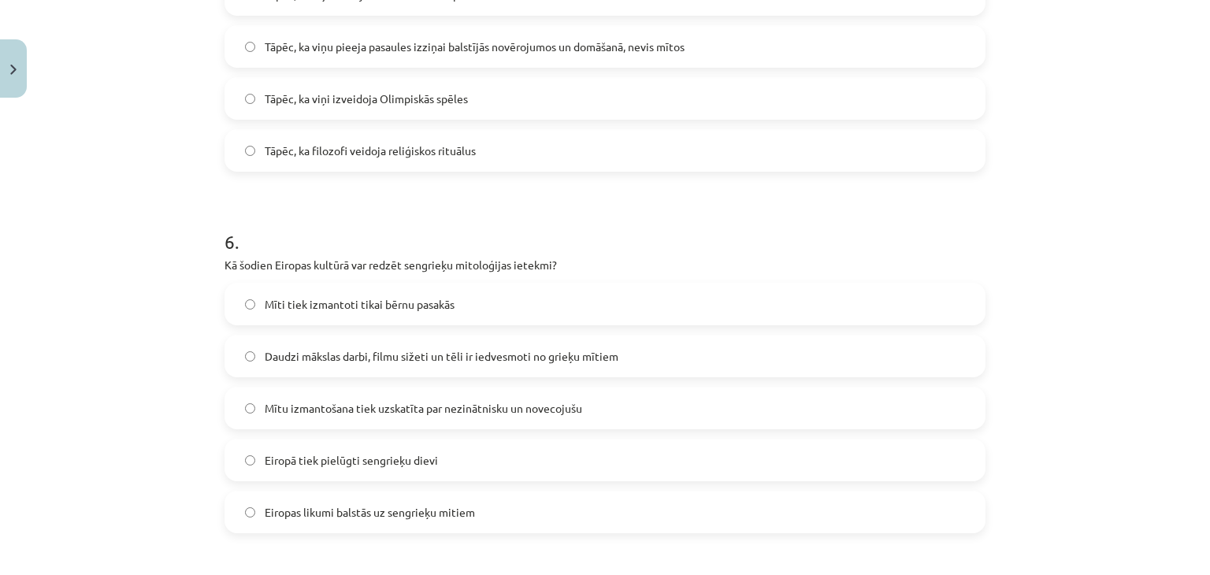
scroll to position [1981, 0]
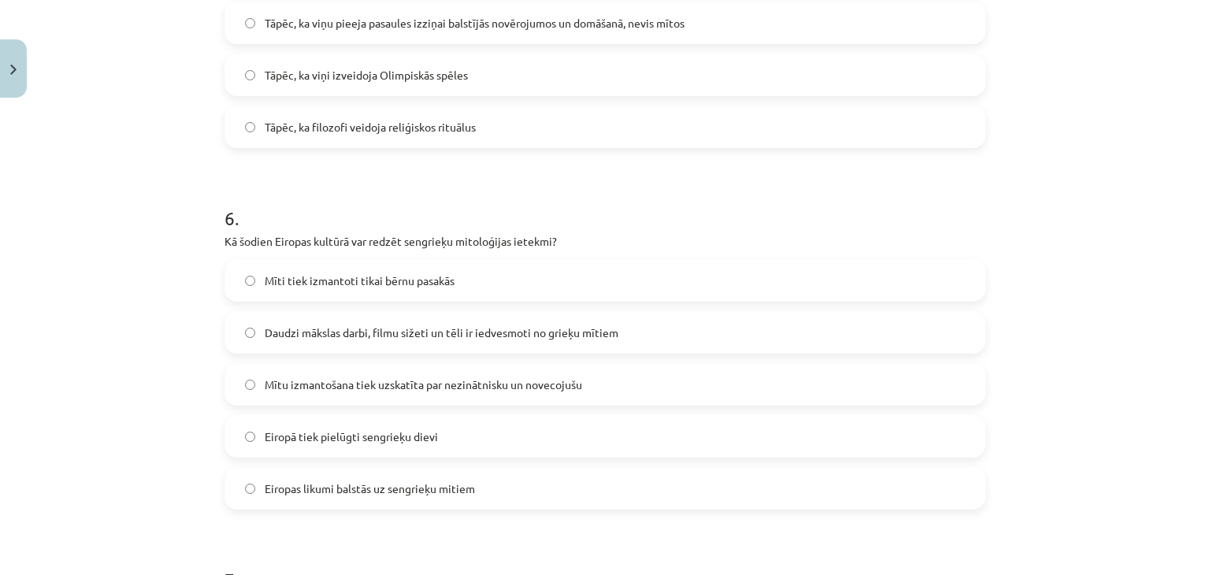
click at [377, 335] on span "Daudzi mākslas darbi, filmu sižeti un tēli ir iedvesmoti no grieķu mītiem" at bounding box center [442, 333] width 354 height 17
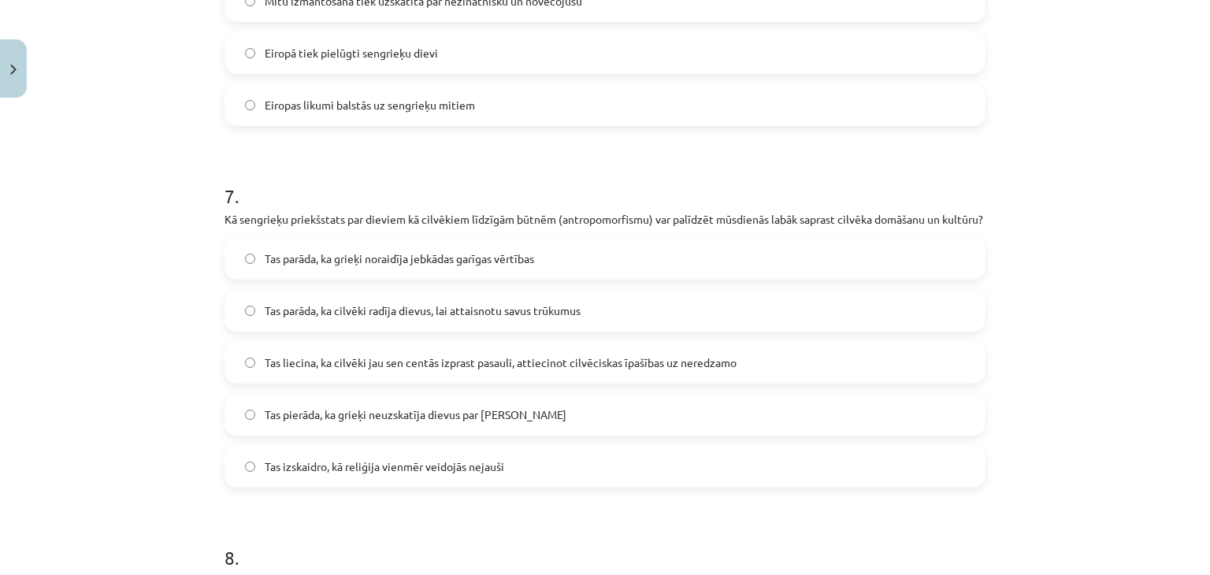
scroll to position [2375, 0]
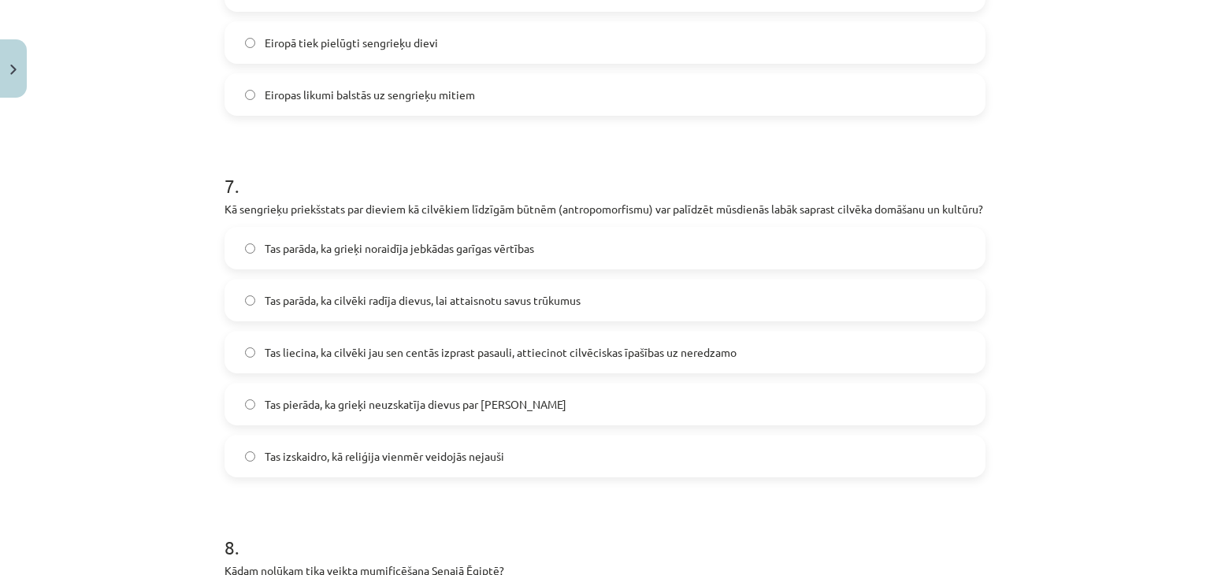
click at [619, 361] on span "Tas liecina, ka cilvēki jau sen centās izprast pasauli, attiecinot cilvēciskas …" at bounding box center [501, 352] width 472 height 17
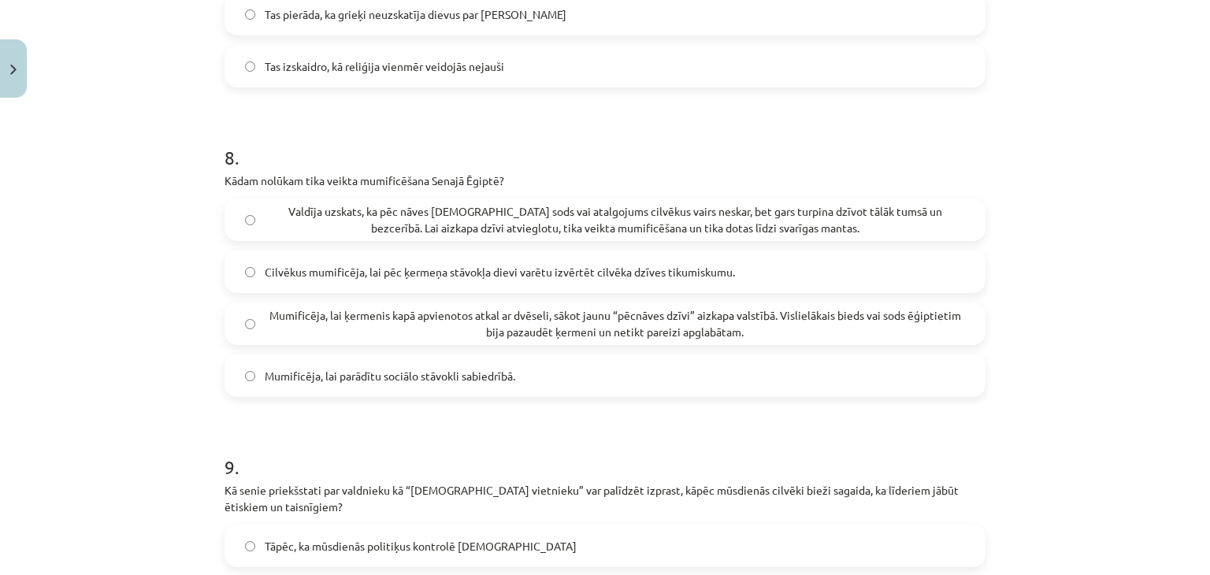
scroll to position [2769, 0]
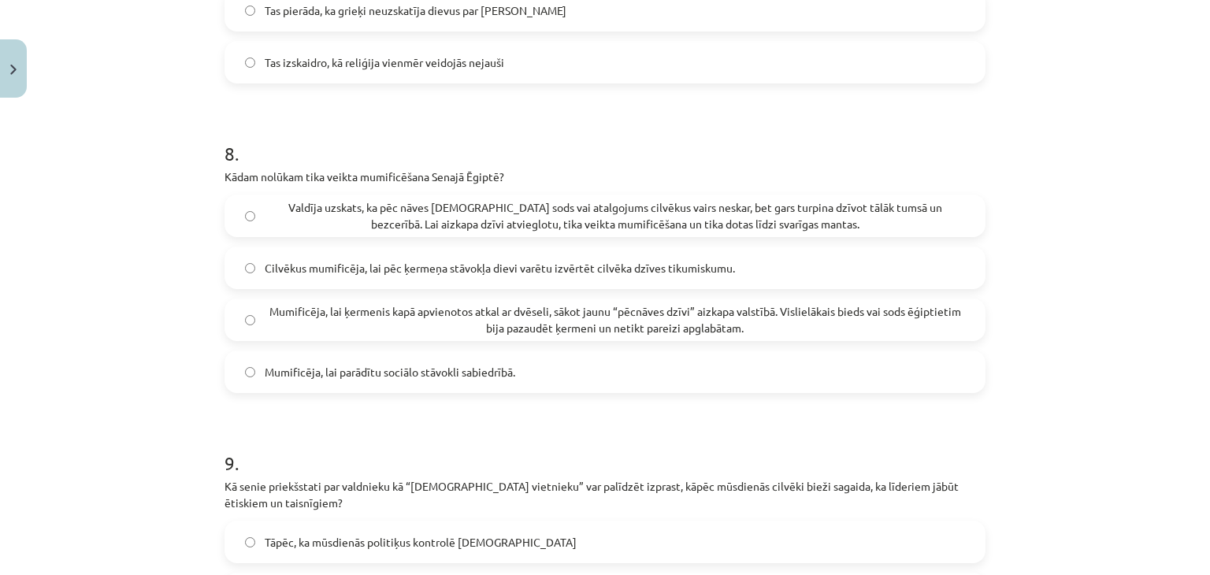
click at [882, 335] on span "Mumificēja, lai ķermenis kapā apvienotos atkal ar dvēseli, sākot jaunu “pēcnāve…" at bounding box center [615, 319] width 701 height 33
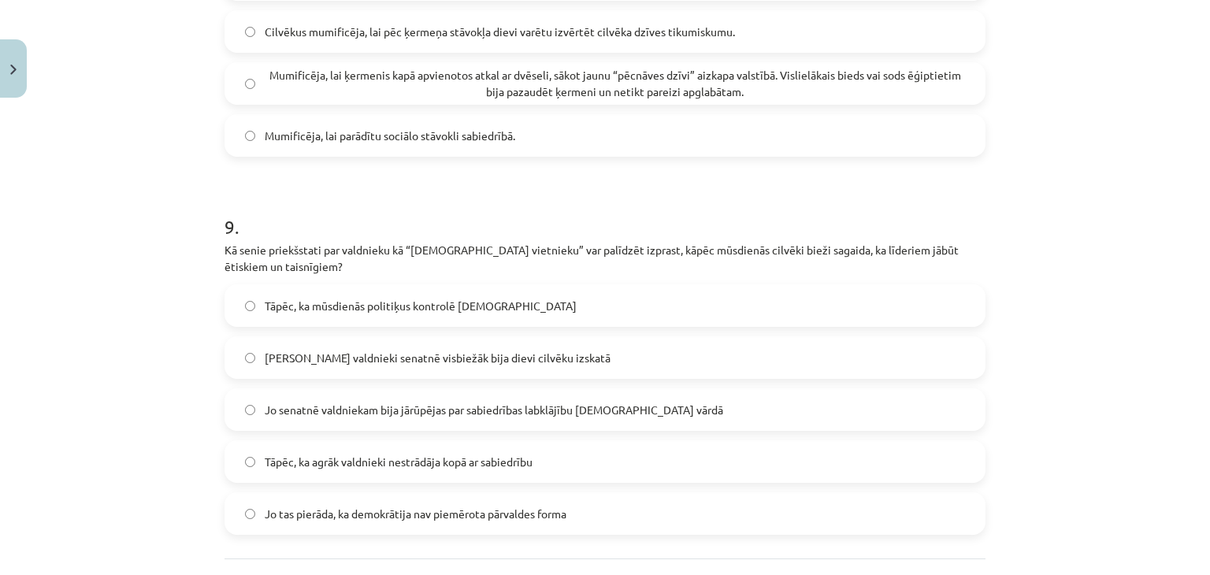
scroll to position [3084, 0]
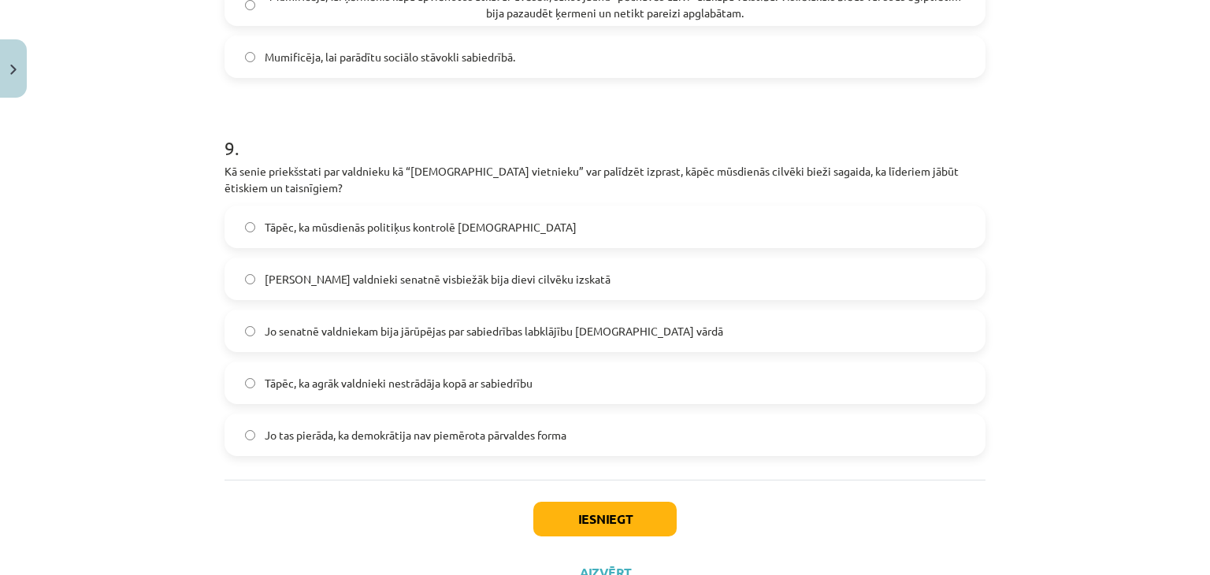
click at [340, 340] on span "Jo senatnē valdniekam bija jārūpējas par sabiedrības labklājību [DEMOGRAPHIC_DA…" at bounding box center [494, 331] width 459 height 17
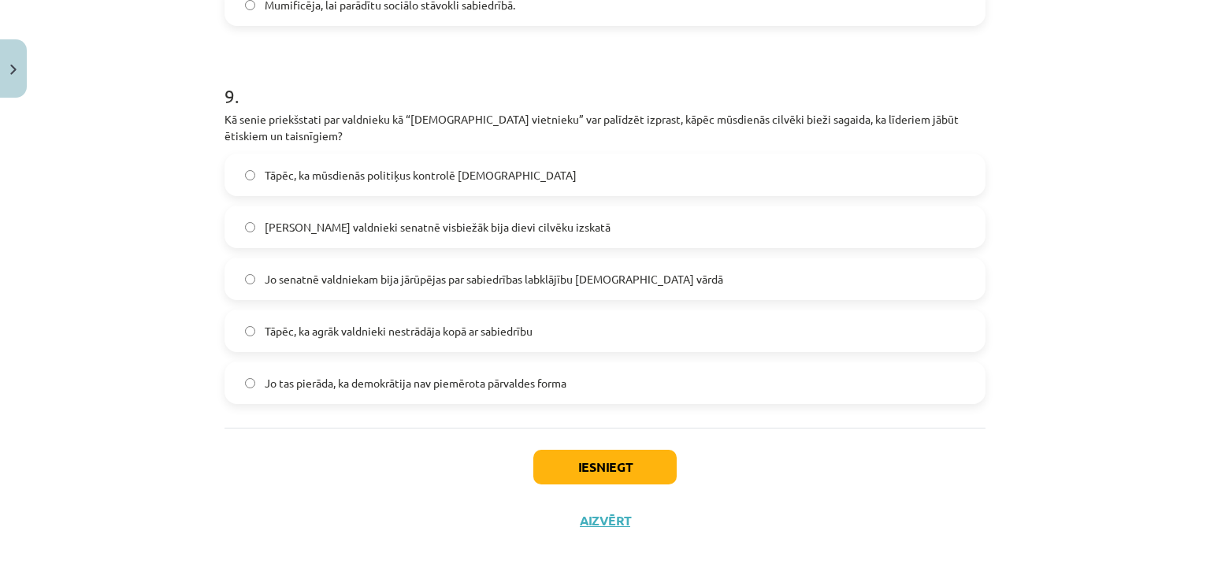
scroll to position [3163, 0]
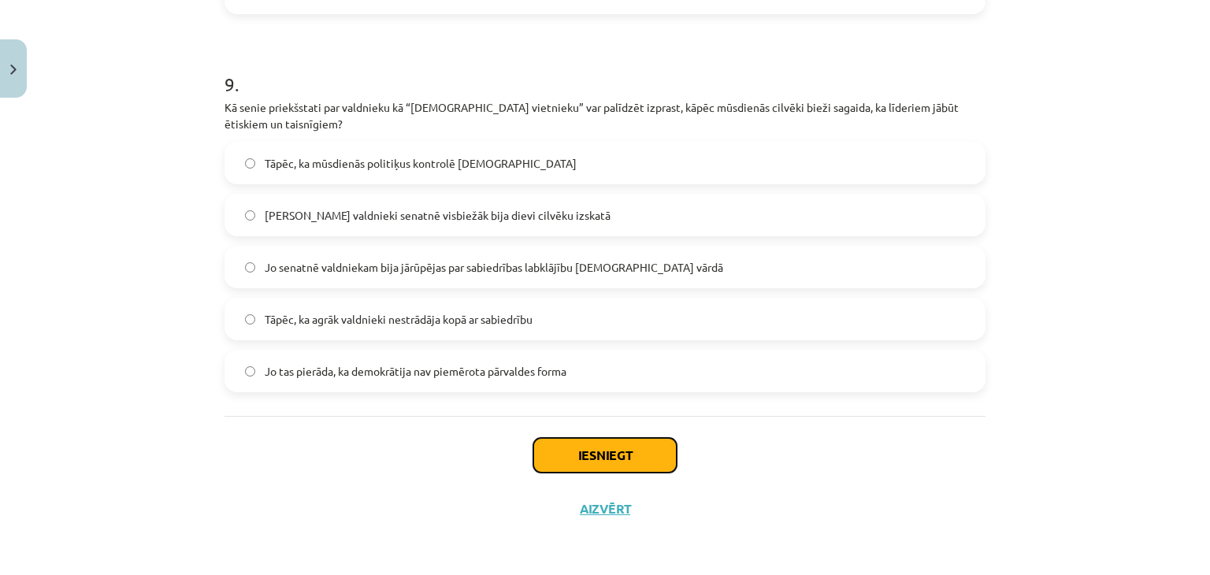
click at [564, 452] on button "Iesniegt" at bounding box center [604, 455] width 143 height 35
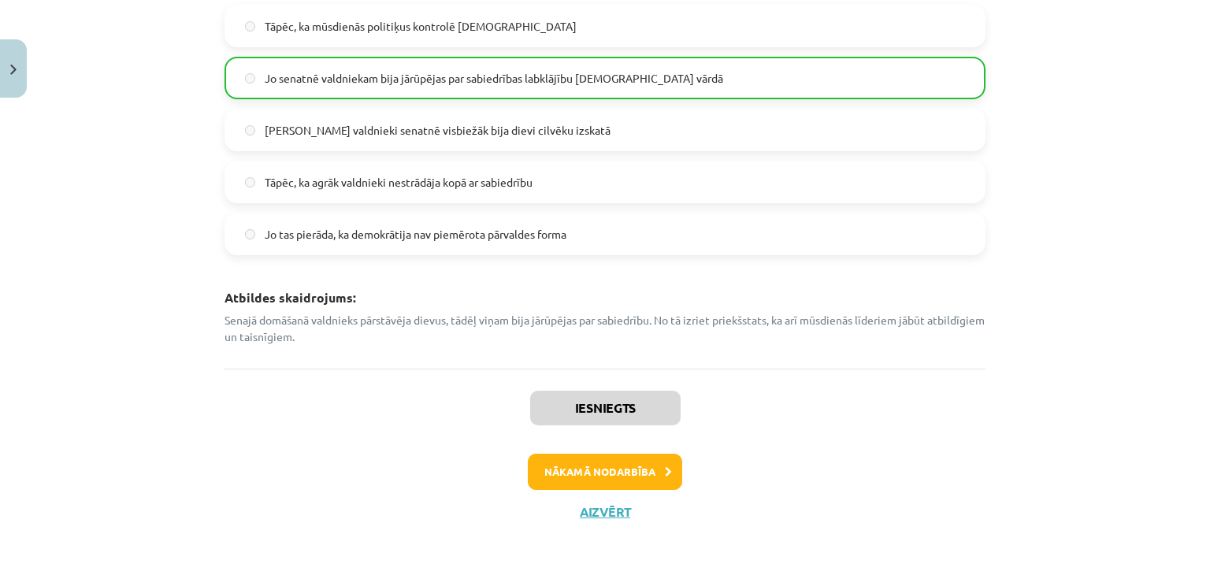
scroll to position [3808, 0]
click at [580, 464] on button "Nākamā nodarbība" at bounding box center [605, 471] width 154 height 36
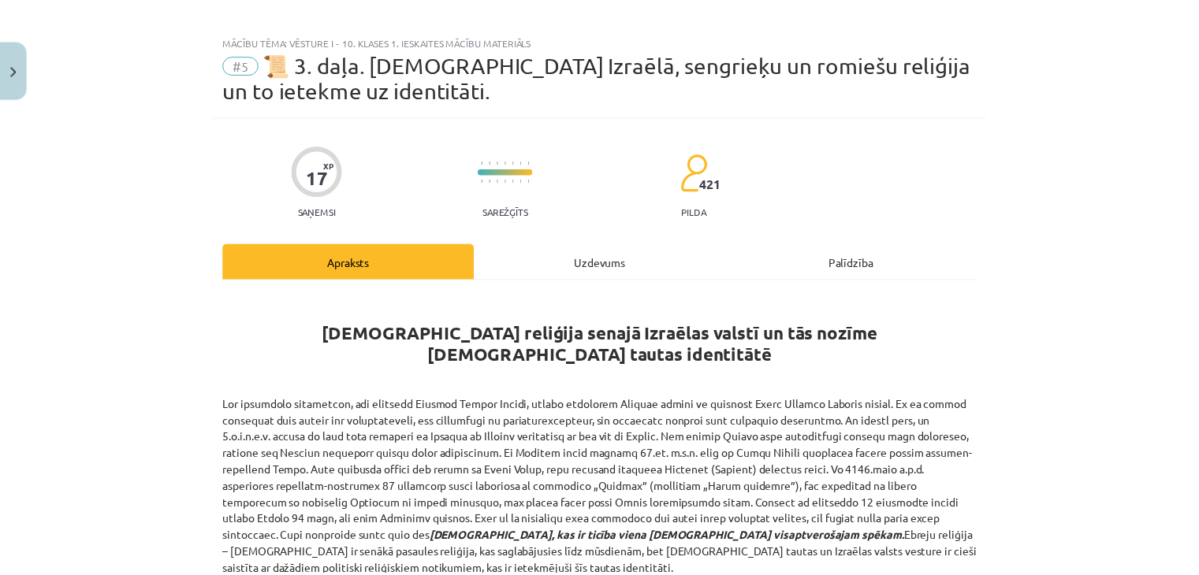
scroll to position [0, 0]
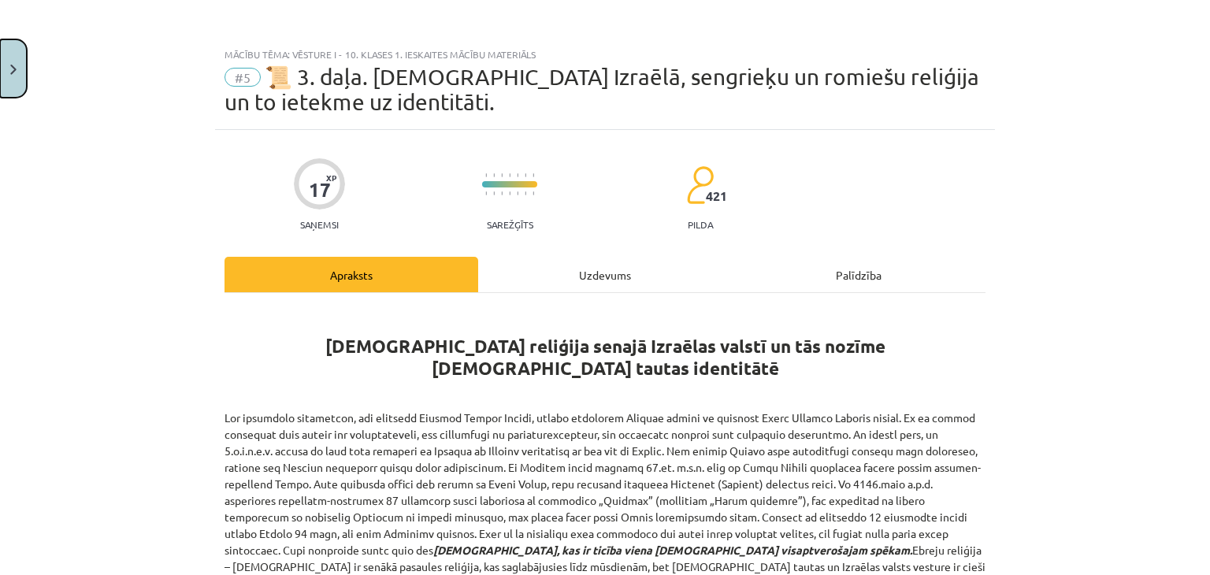
click at [9, 80] on button "Close" at bounding box center [13, 68] width 27 height 58
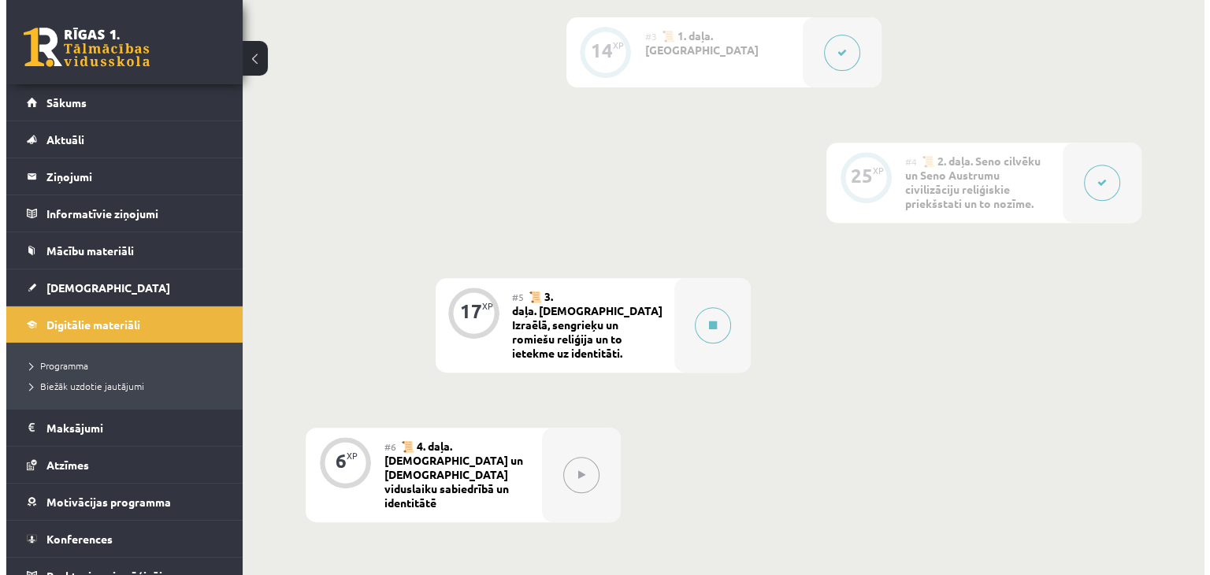
scroll to position [630, 0]
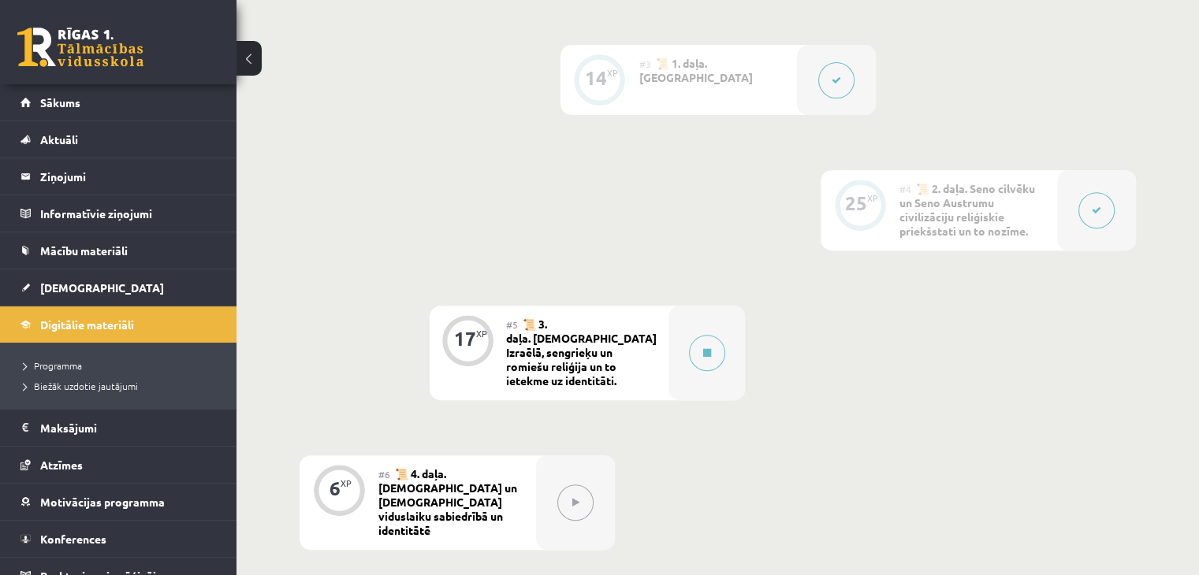
click at [598, 351] on span "📜 3. daļa. [DEMOGRAPHIC_DATA] Izraēlā, sengrieķu un romiešu reliģija un to iete…" at bounding box center [581, 352] width 151 height 71
click at [692, 341] on button at bounding box center [707, 353] width 36 height 36
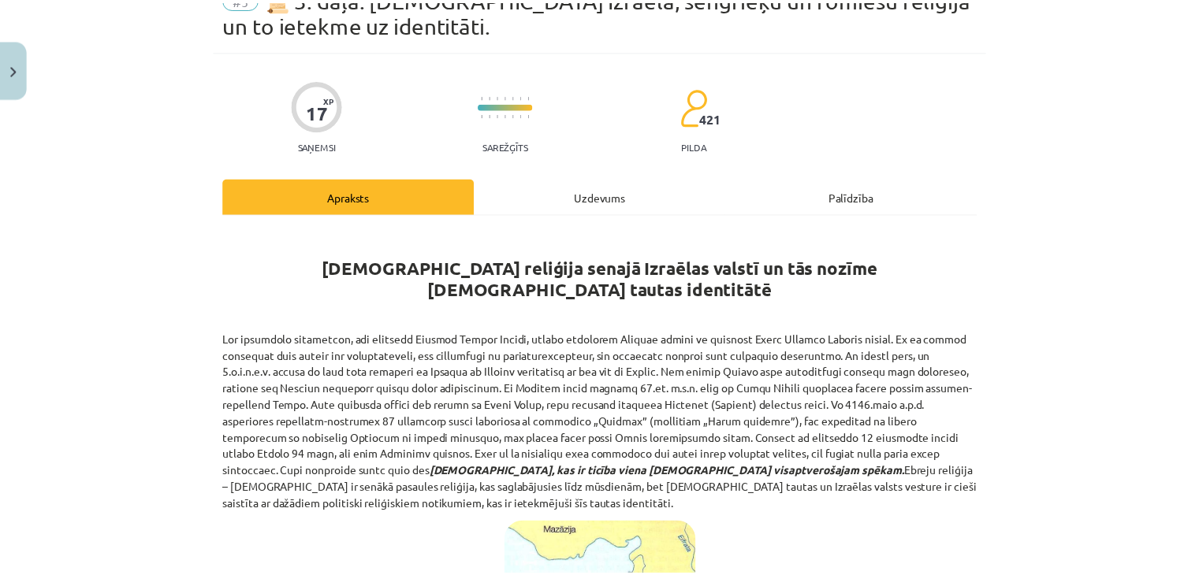
scroll to position [0, 0]
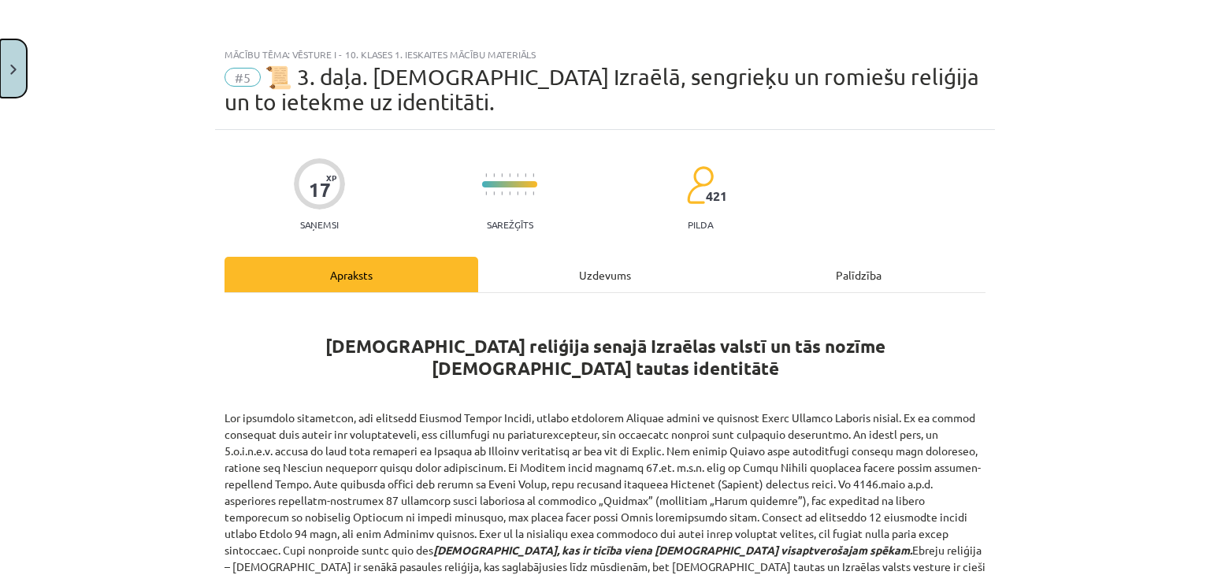
click at [15, 65] on img "Close" at bounding box center [13, 70] width 6 height 10
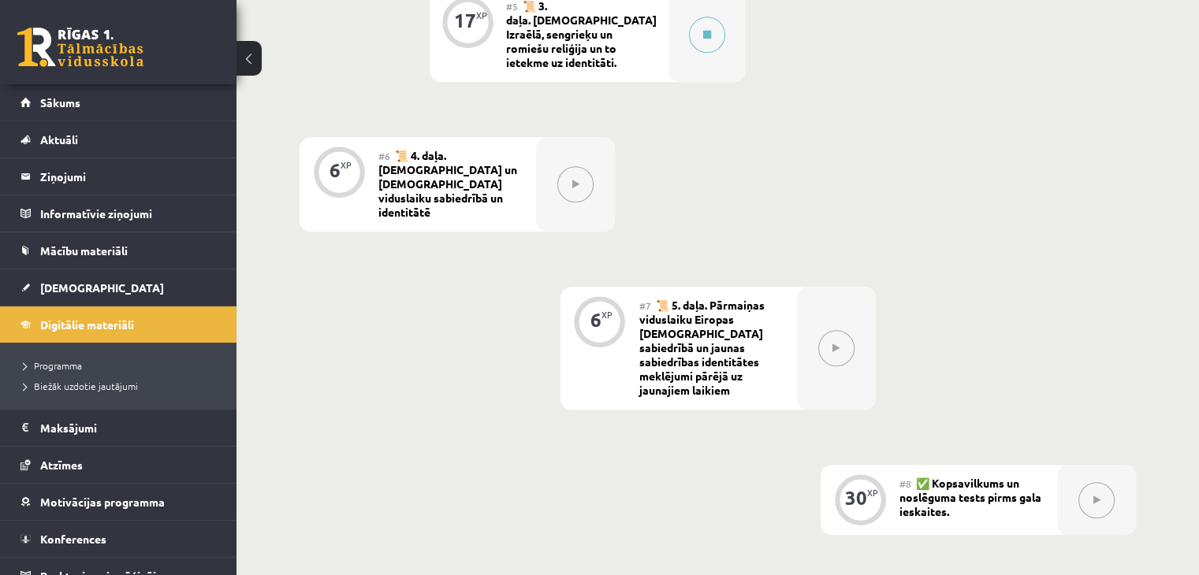
scroll to position [1020, 0]
